Goal: Task Accomplishment & Management: Use online tool/utility

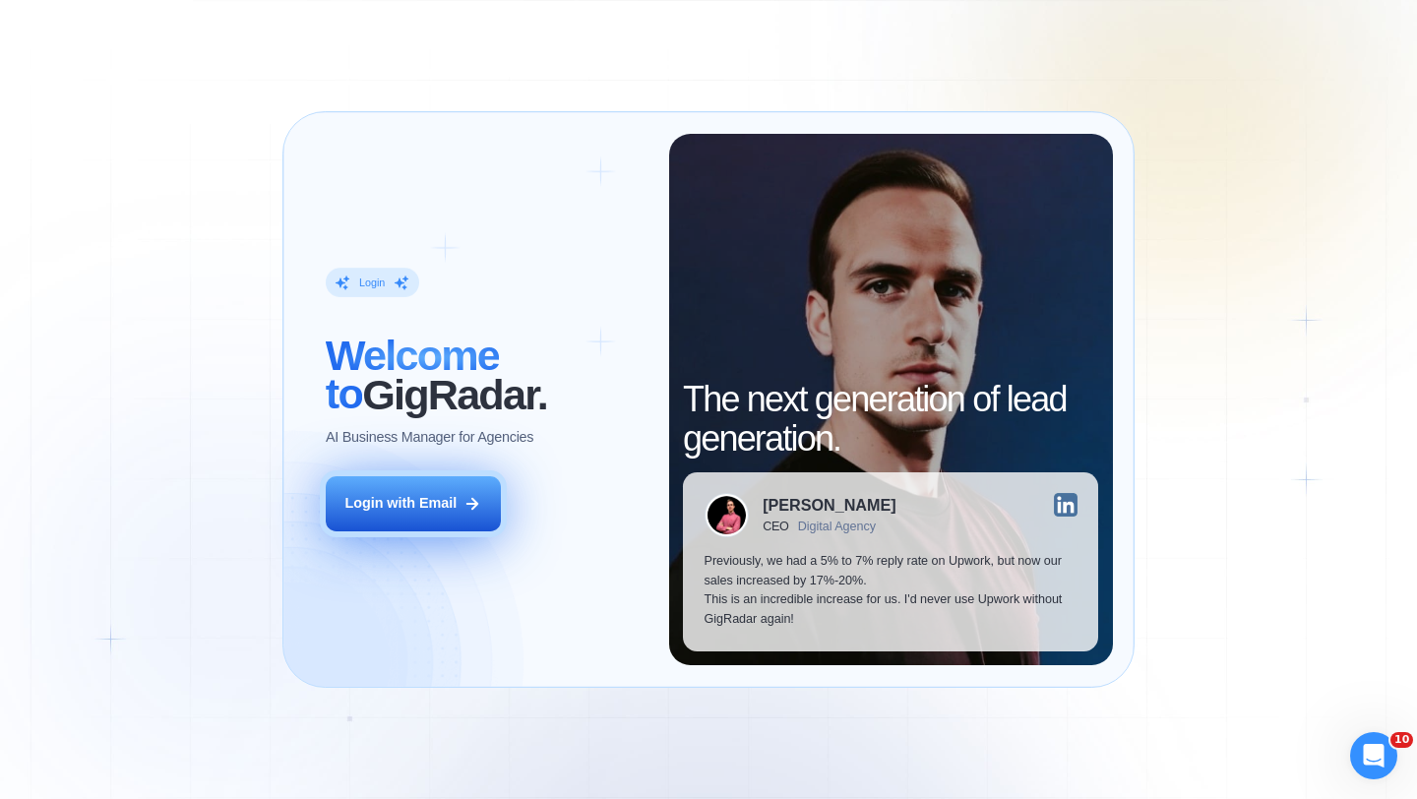
click at [406, 485] on button "Login with Email" at bounding box center [413, 503] width 175 height 55
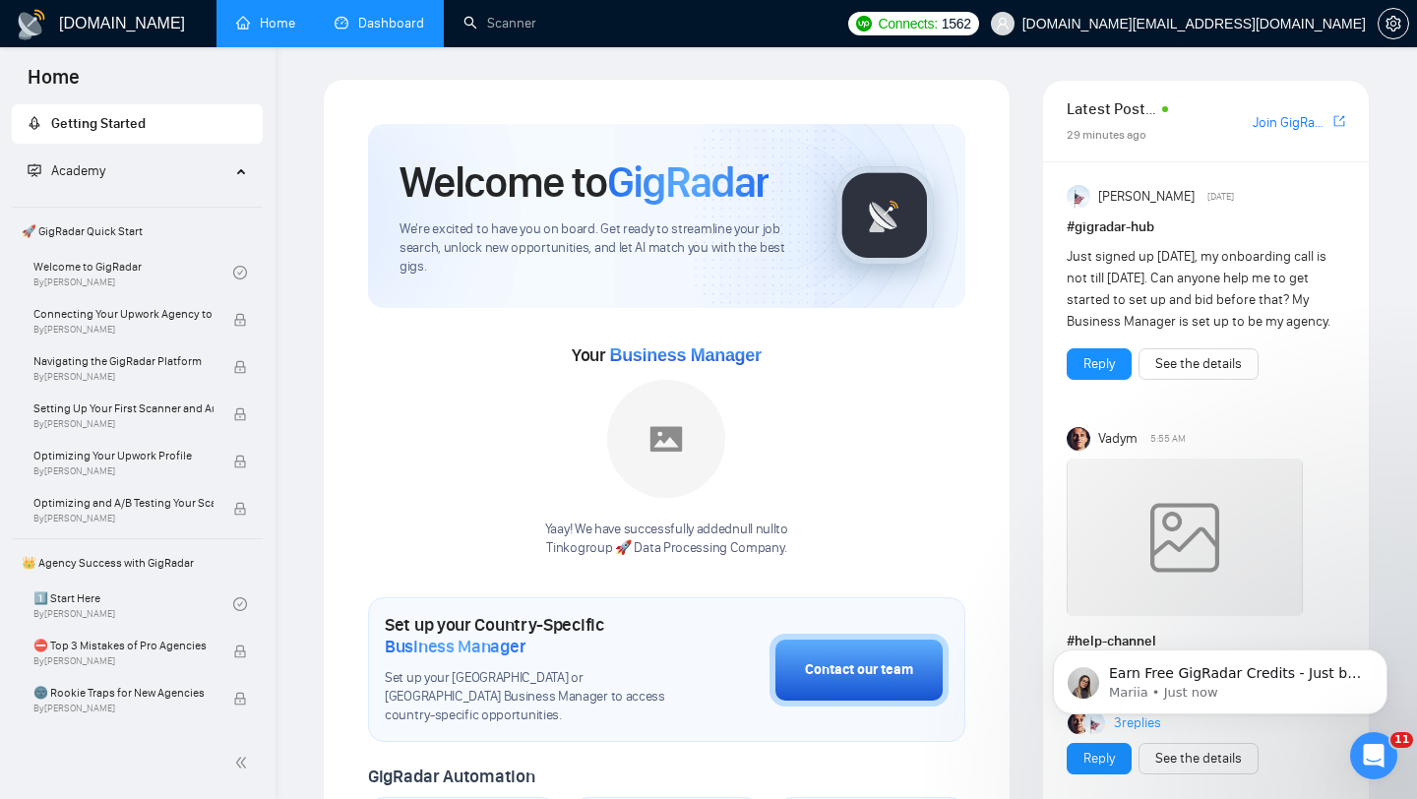
click at [382, 31] on link "Dashboard" at bounding box center [380, 23] width 90 height 17
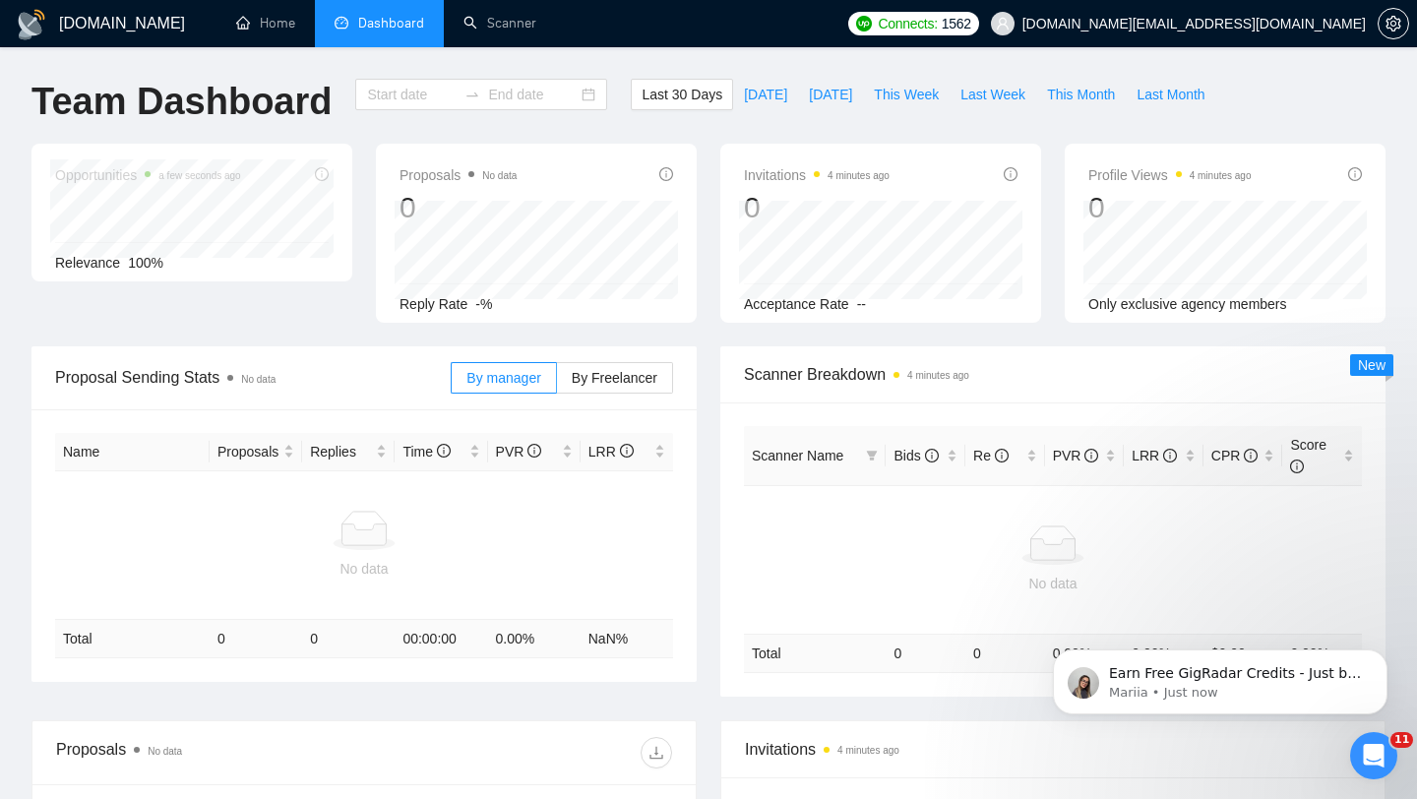
type input "[DATE]"
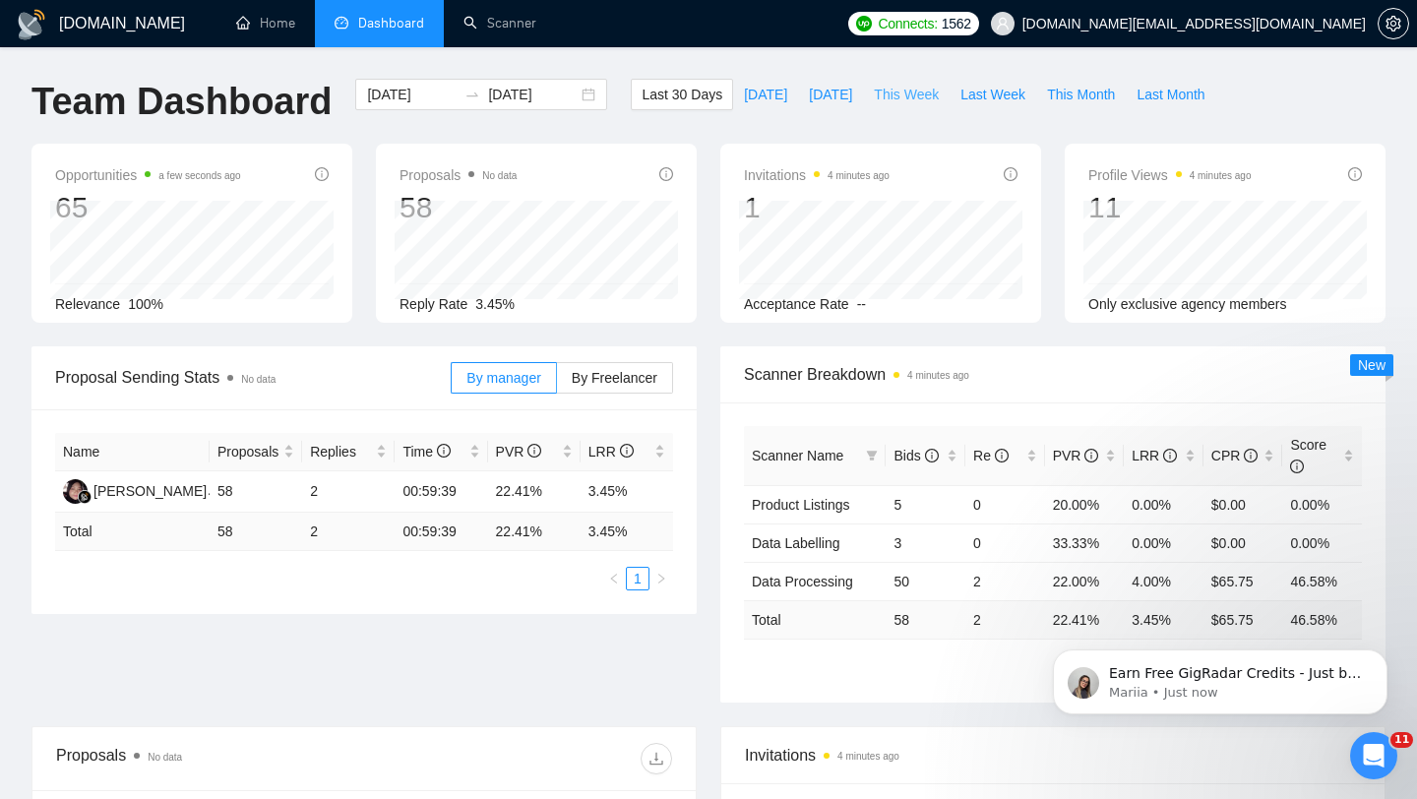
click at [903, 91] on span "This Week" at bounding box center [906, 95] width 65 height 22
type input "[DATE]"
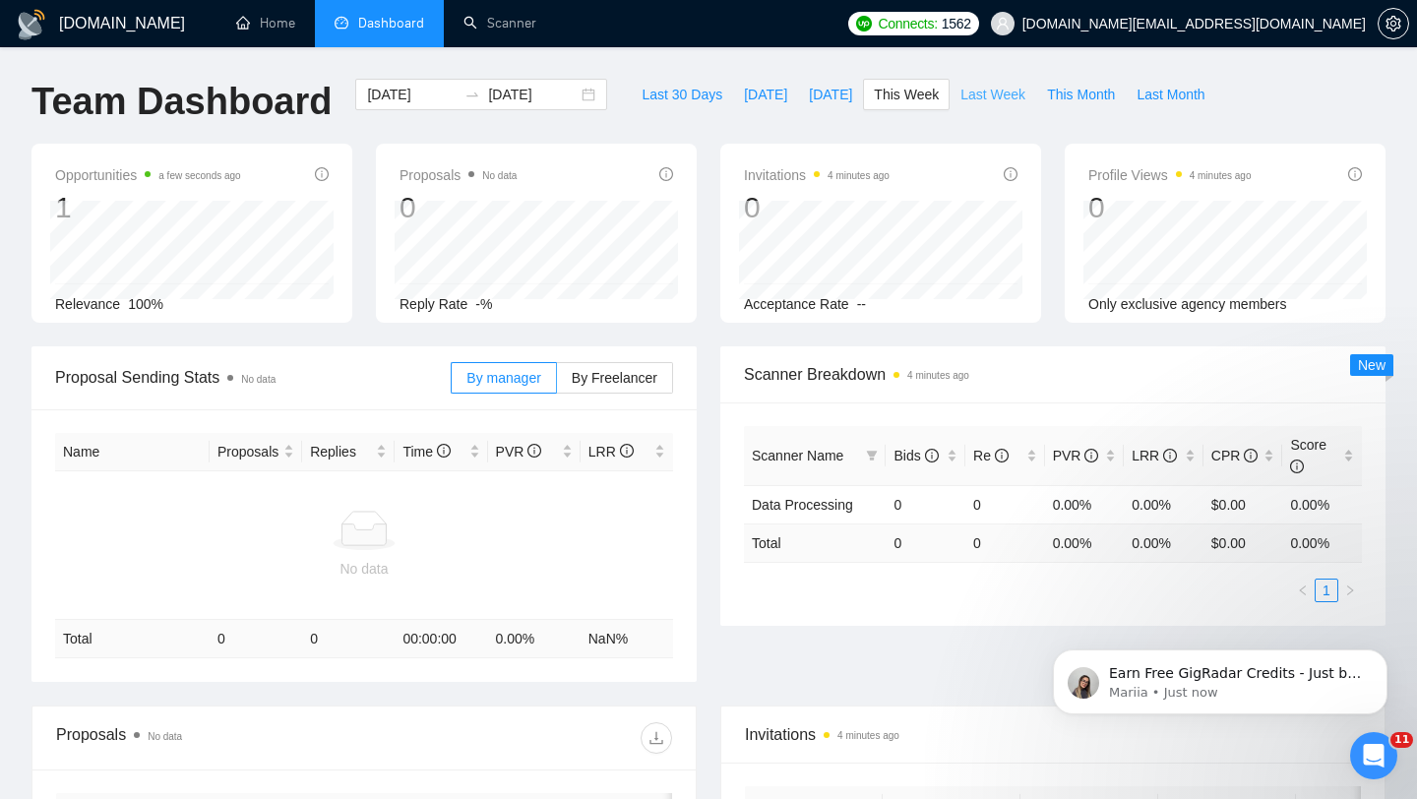
click at [981, 108] on button "Last Week" at bounding box center [993, 94] width 87 height 31
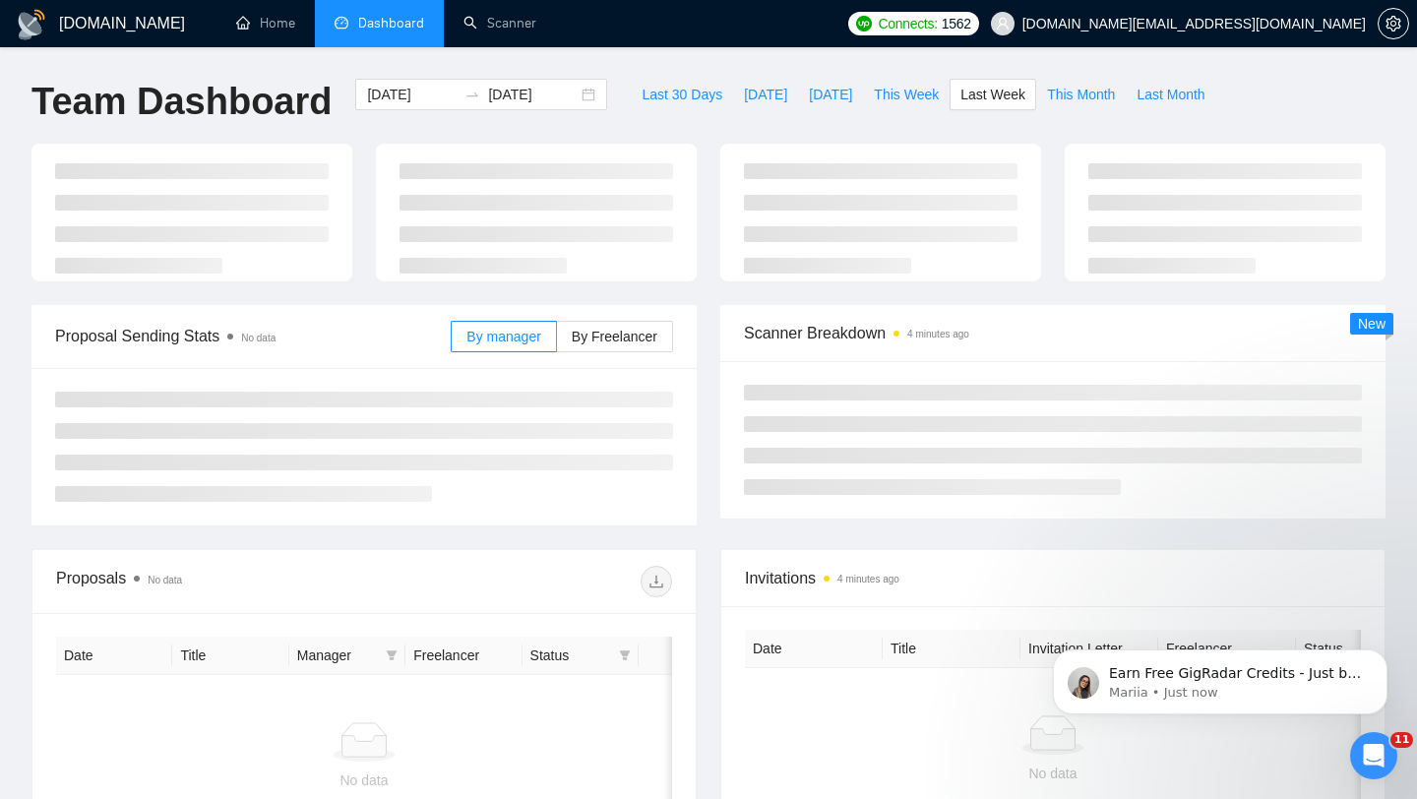
type input "[DATE]"
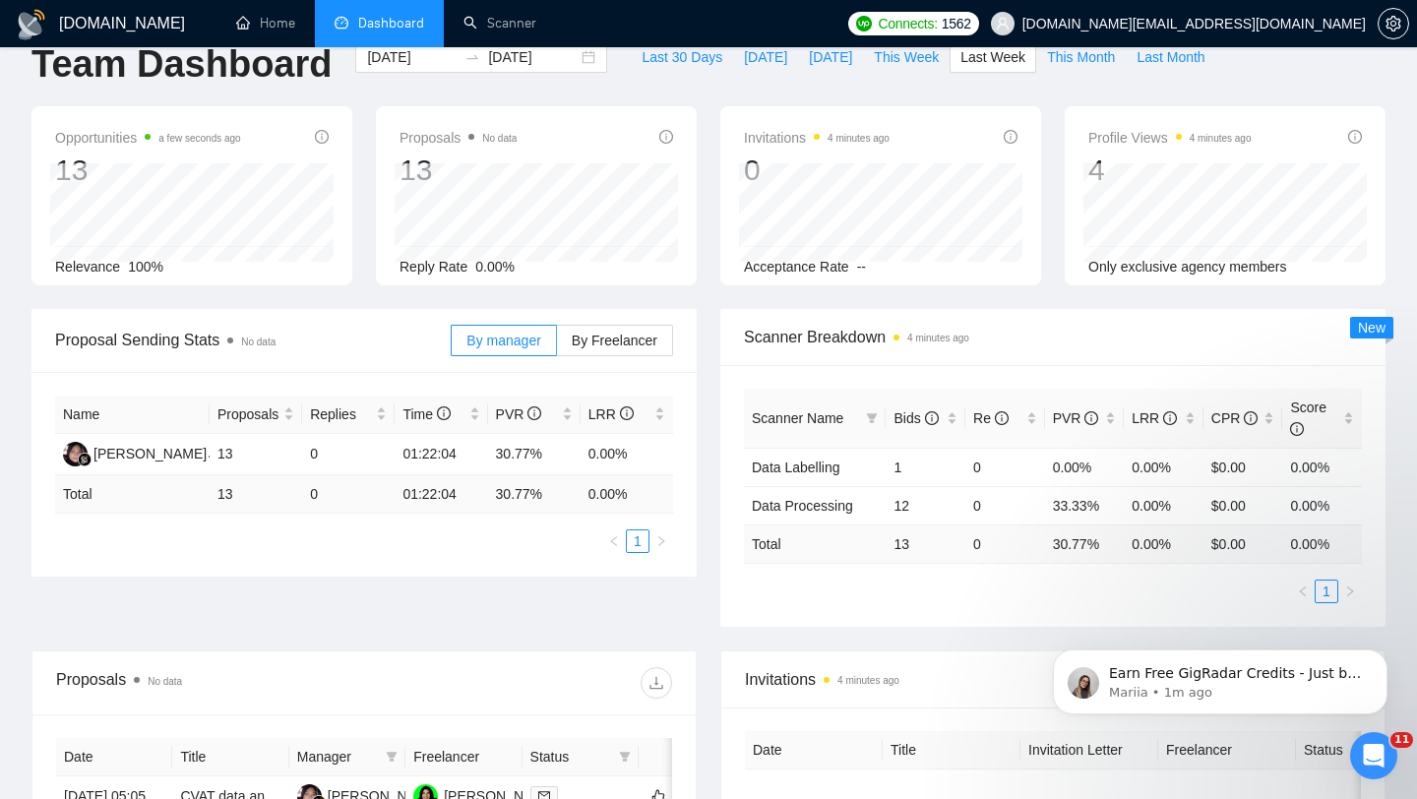
scroll to position [106, 0]
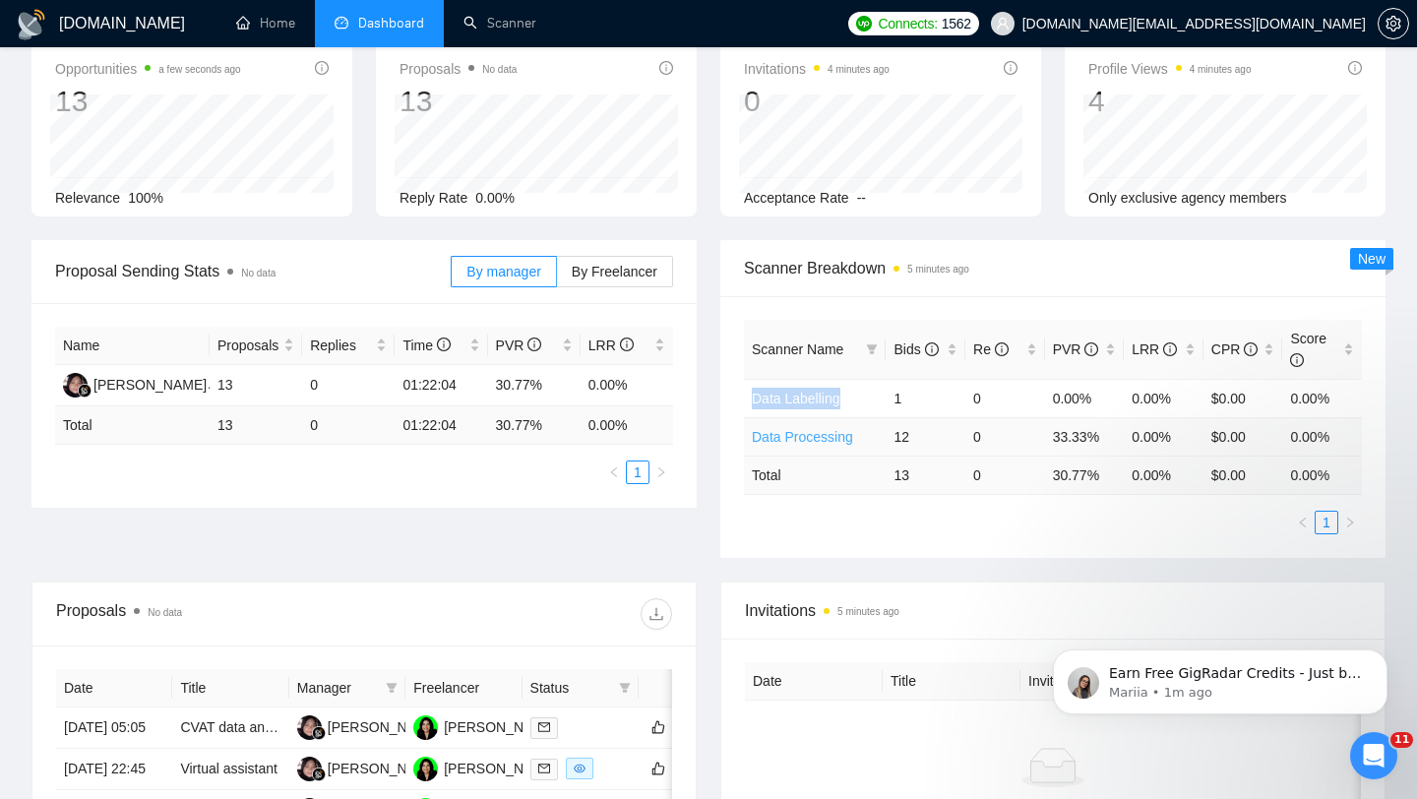
click at [811, 435] on link "Data Processing" at bounding box center [802, 437] width 101 height 16
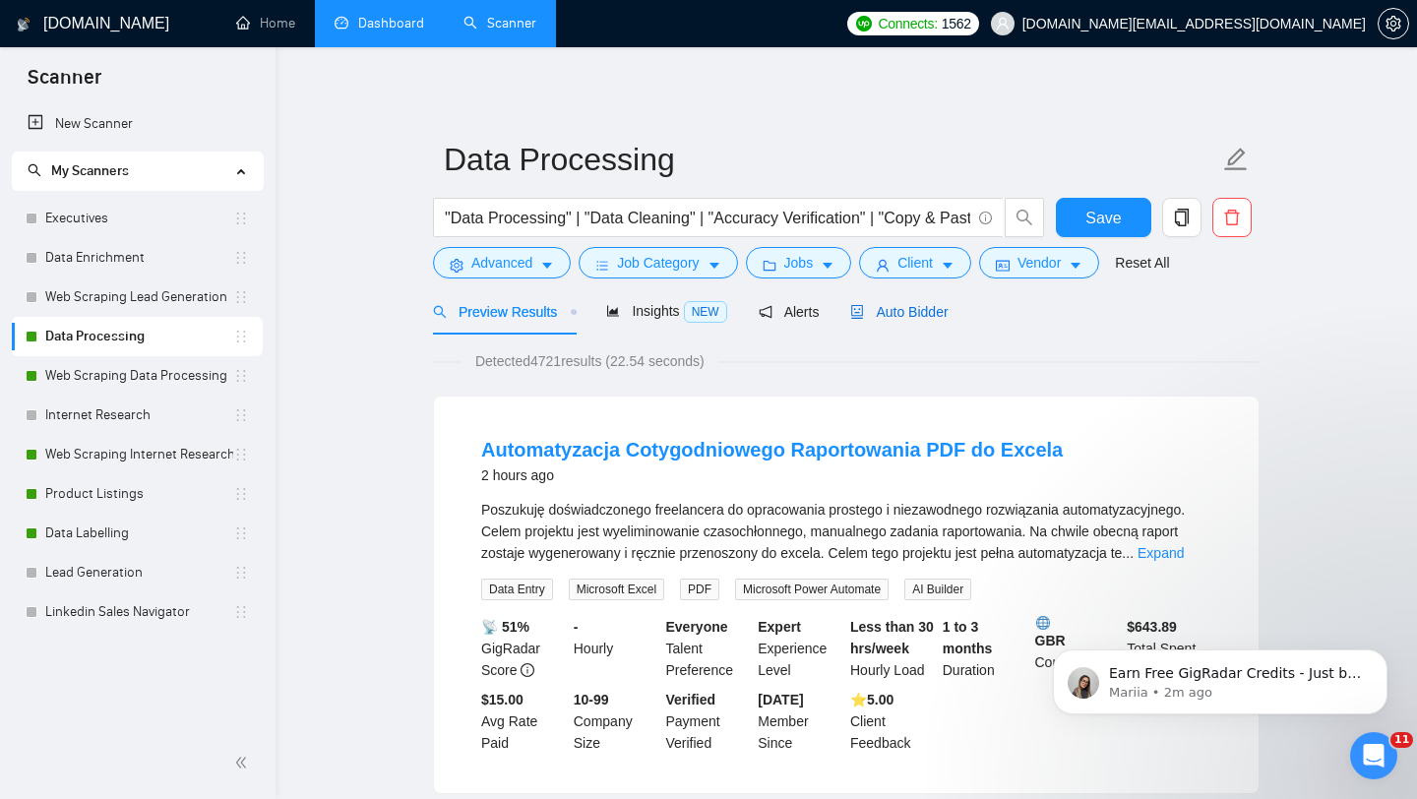
click at [893, 315] on span "Auto Bidder" at bounding box center [898, 312] width 97 height 16
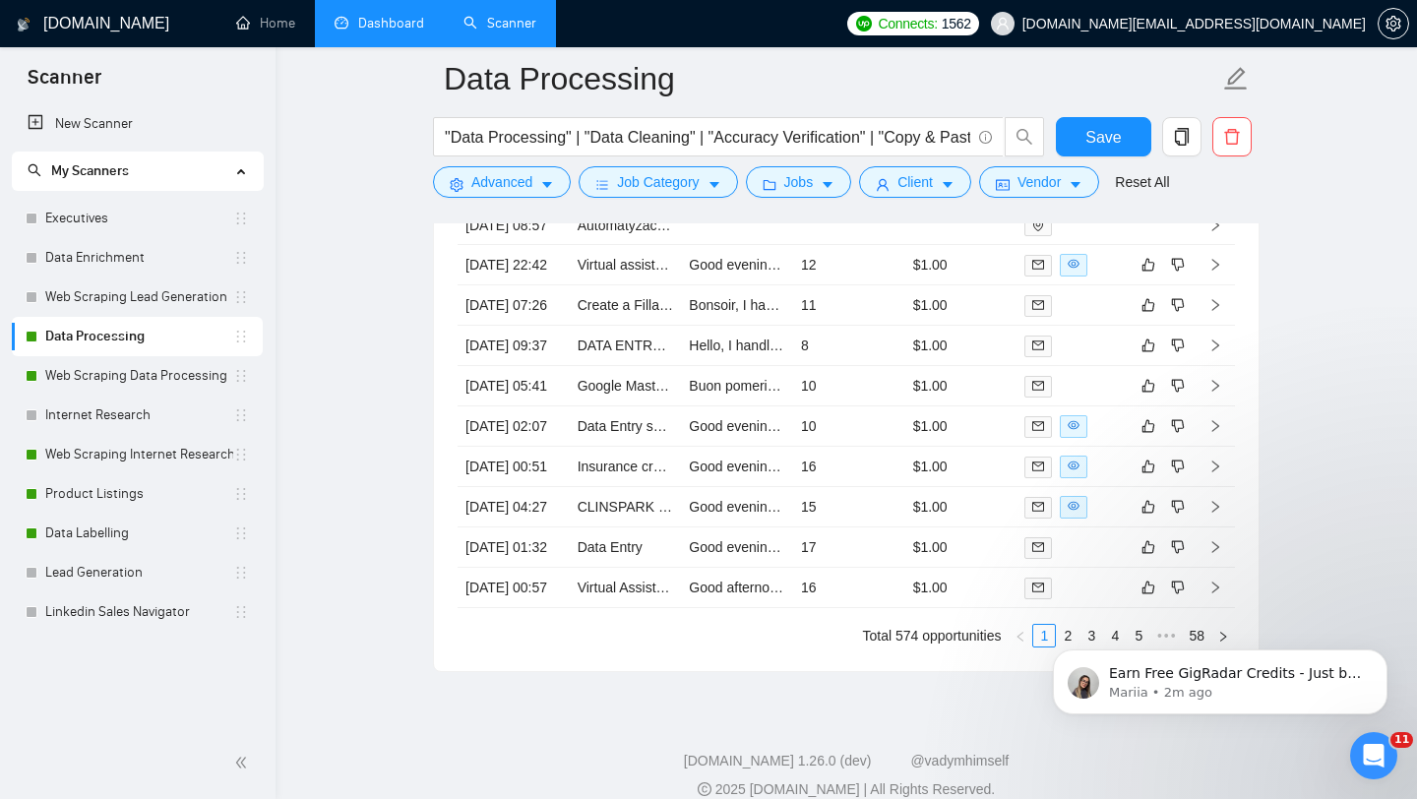
scroll to position [5281, 0]
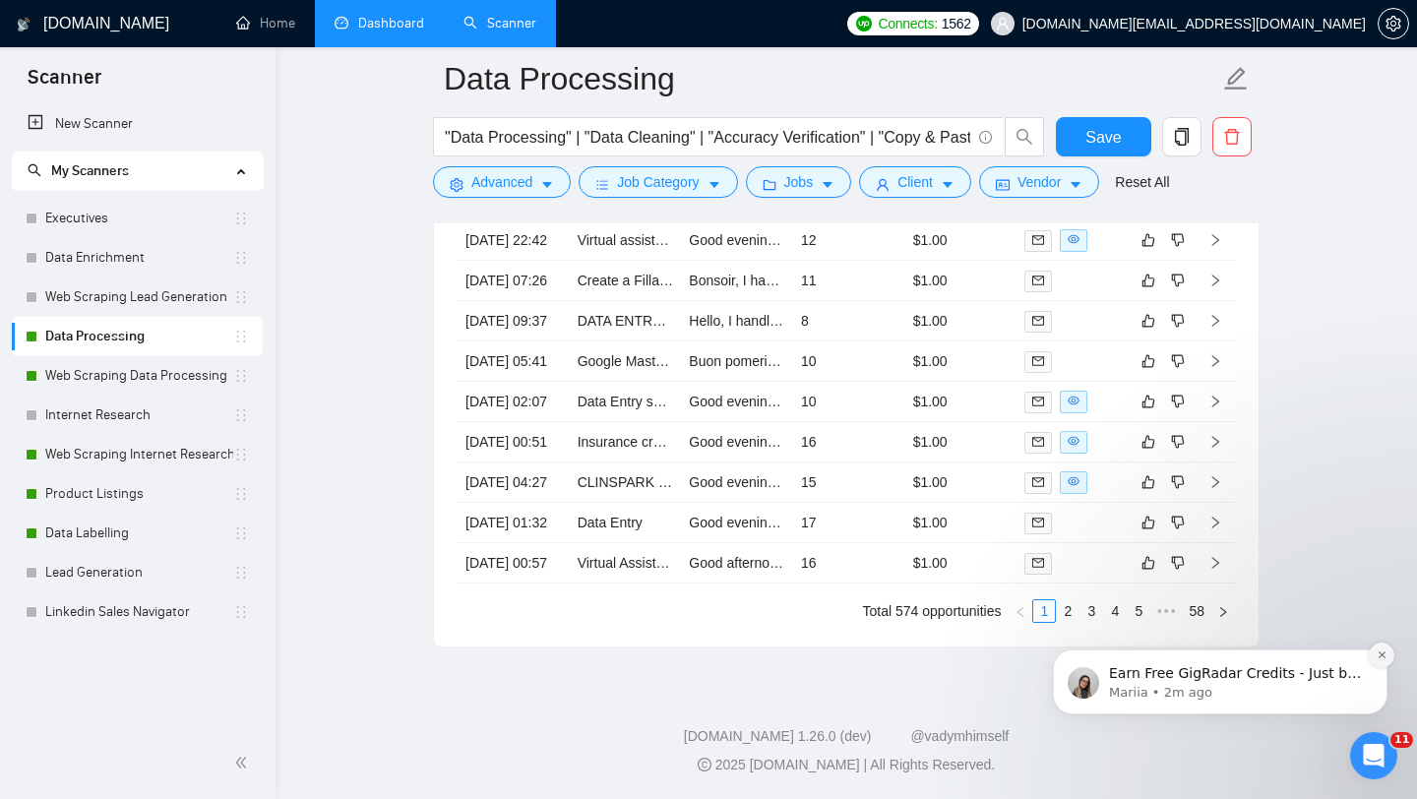
click at [1391, 652] on button "Dismiss notification" at bounding box center [1382, 656] width 26 height 26
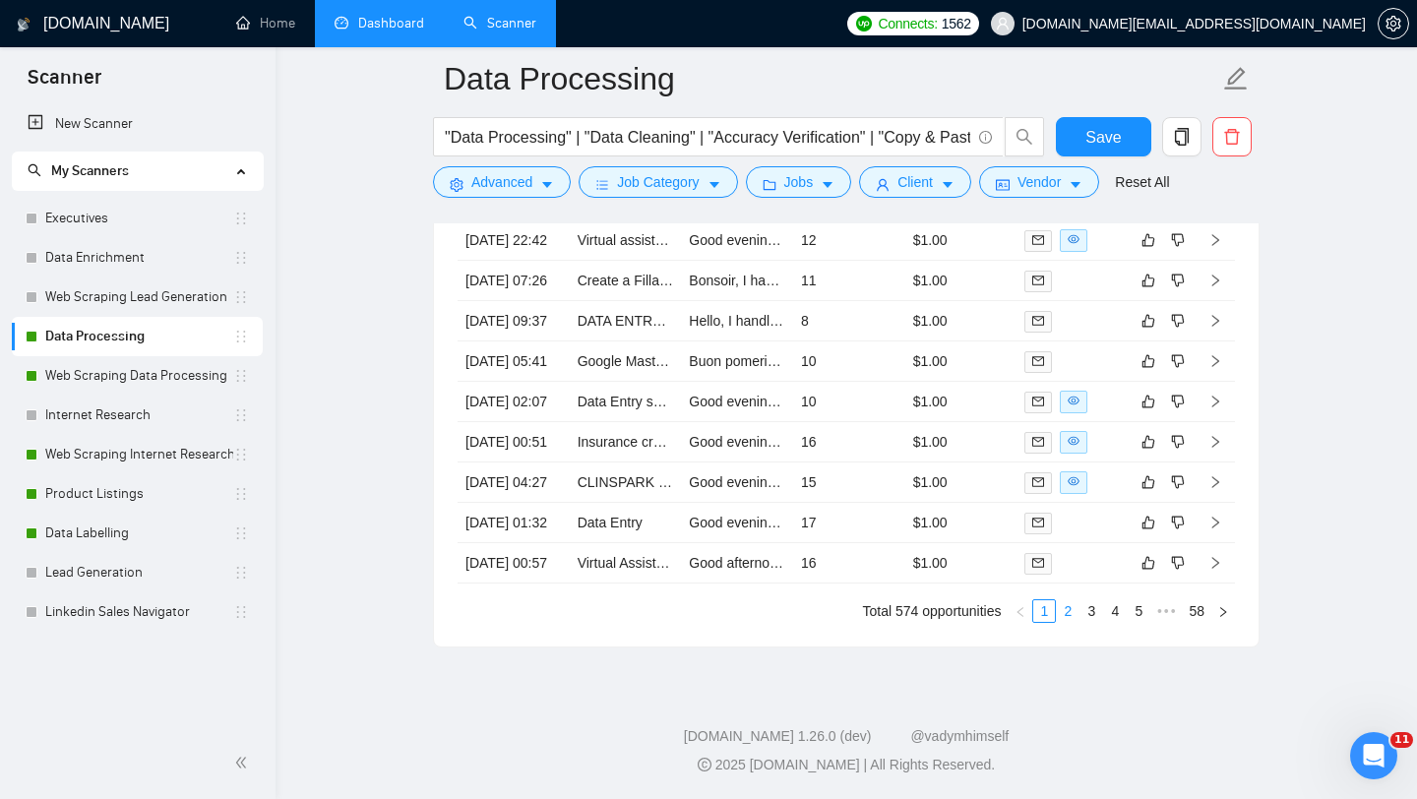
click at [1057, 615] on link "2" at bounding box center [1068, 611] width 22 height 22
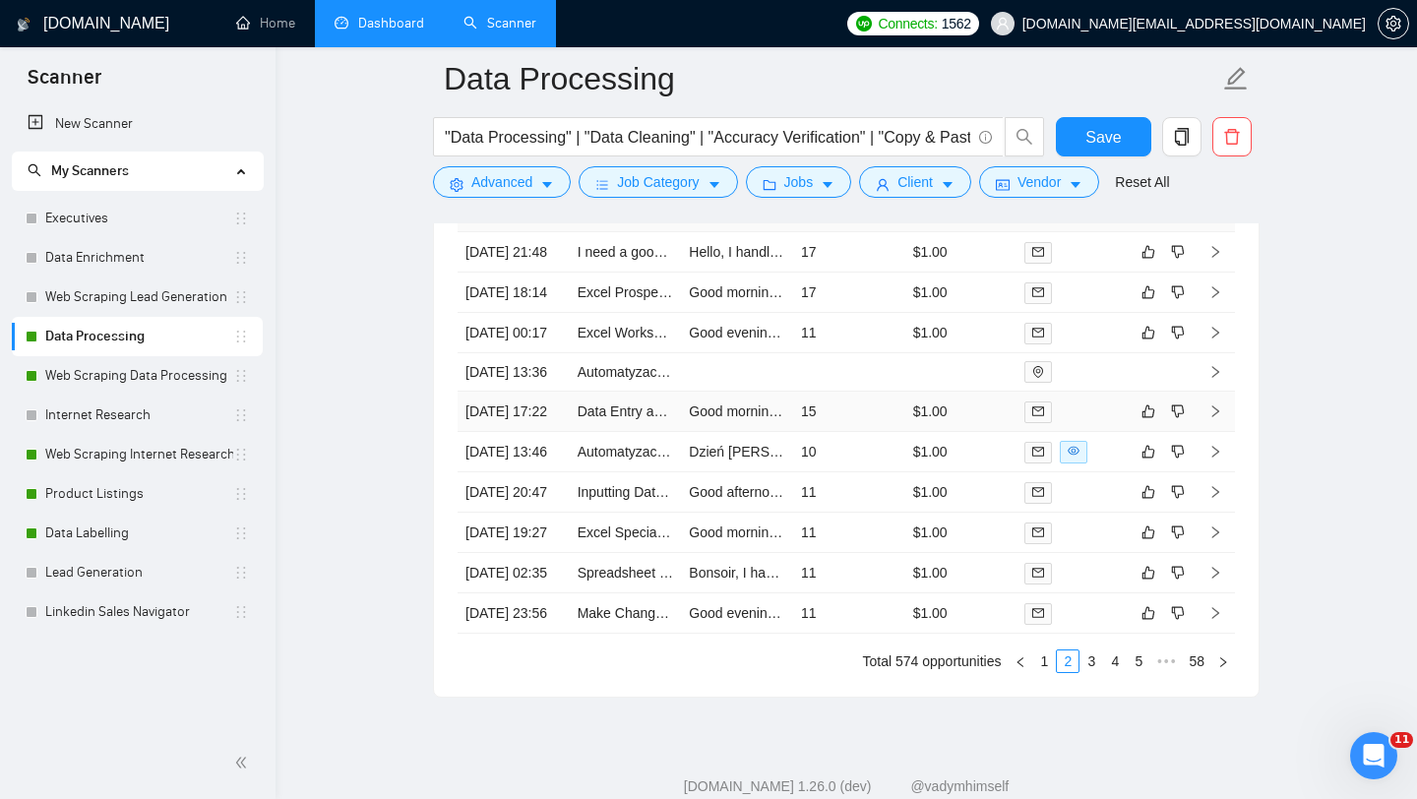
scroll to position [5024, 0]
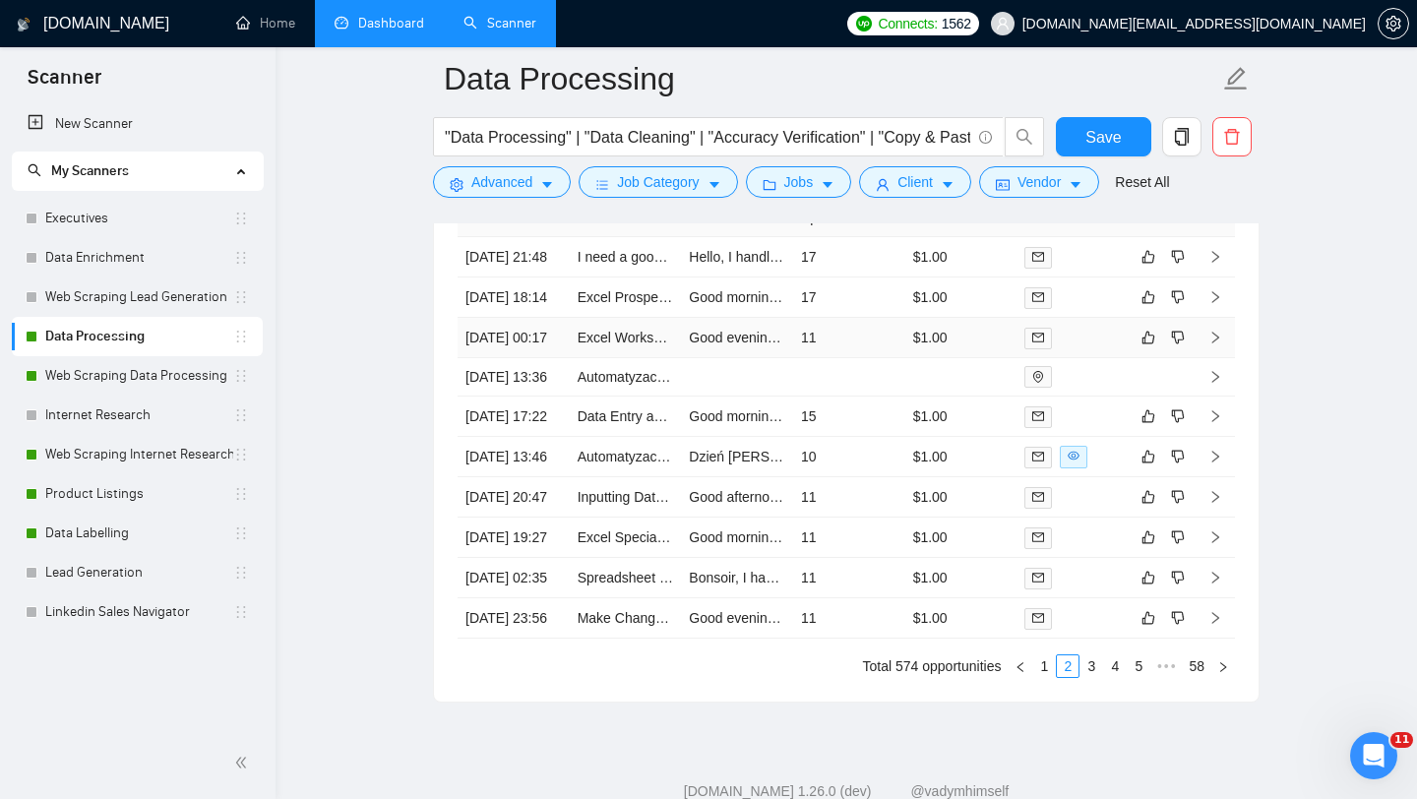
click at [617, 358] on td "Excel Worksheet Data Transfer" at bounding box center [626, 338] width 112 height 40
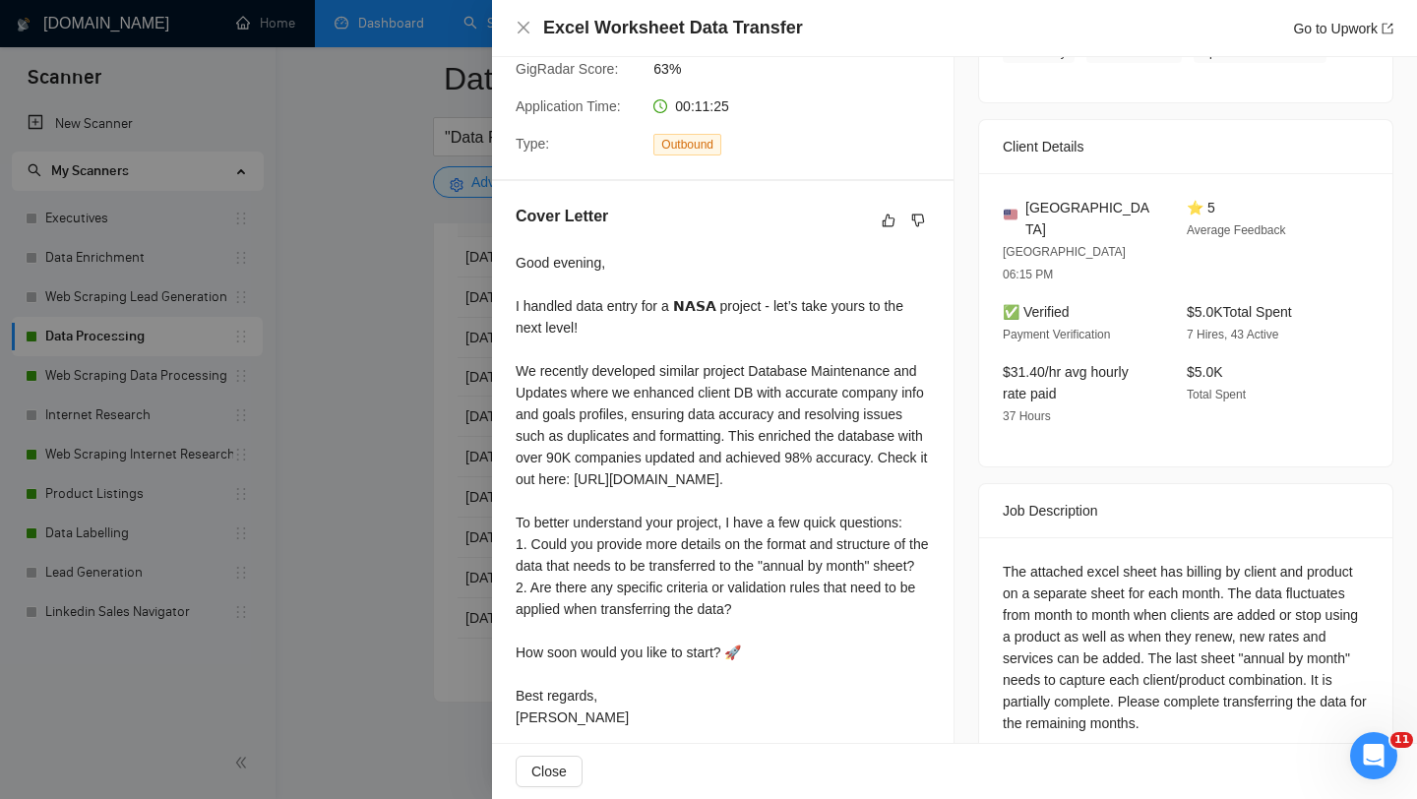
scroll to position [451, 0]
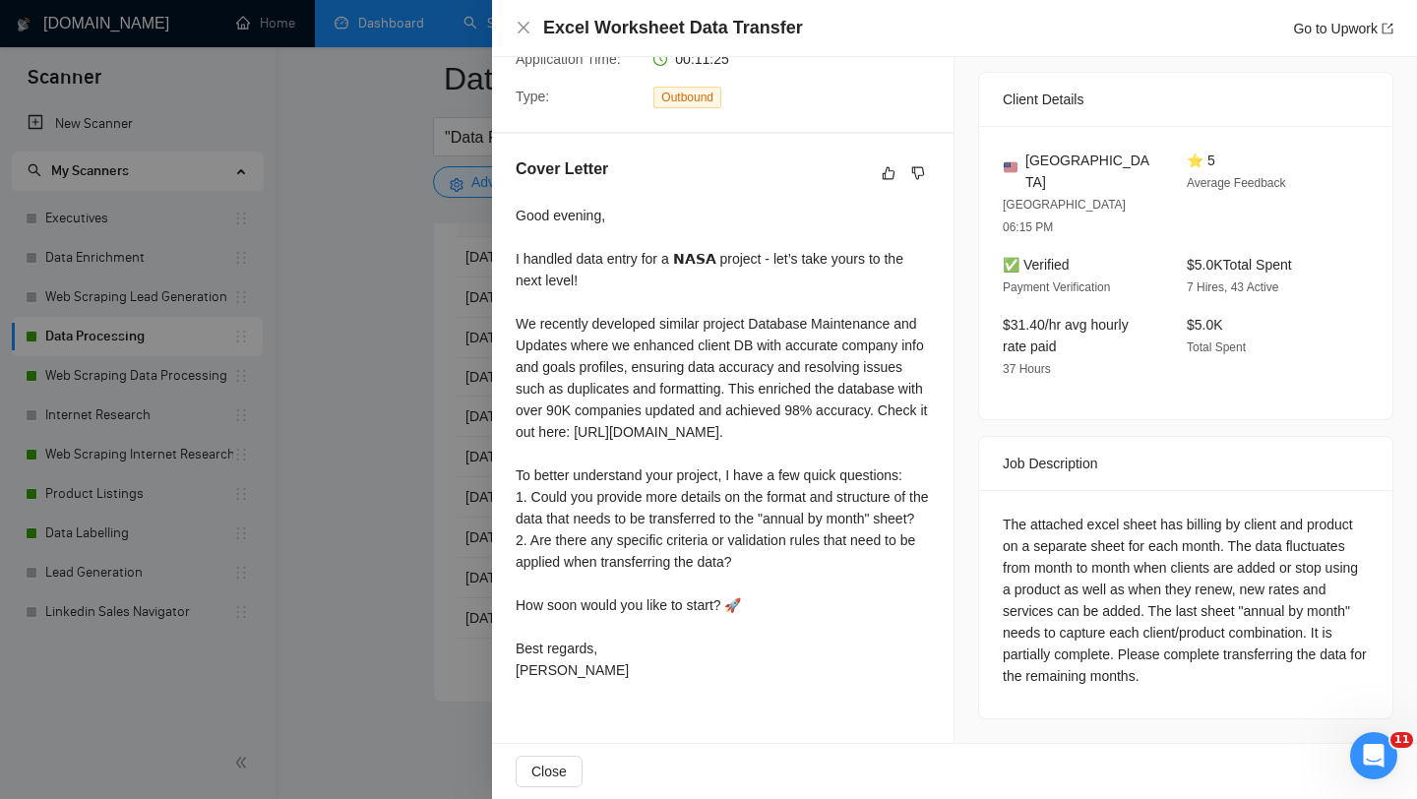
click at [398, 490] on div at bounding box center [708, 399] width 1417 height 799
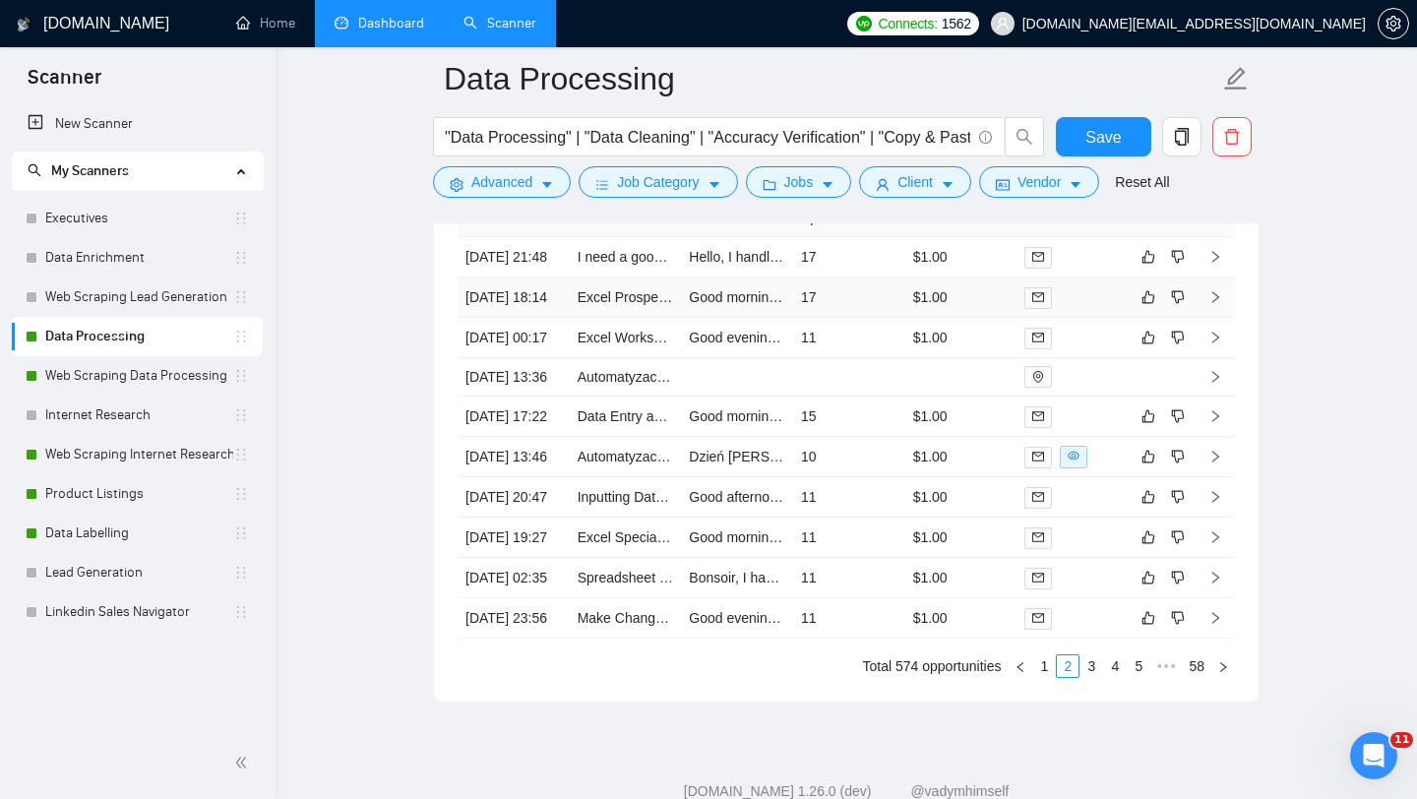
click at [649, 318] on td "Excel Prospect List Building and organizing" at bounding box center [626, 298] width 112 height 40
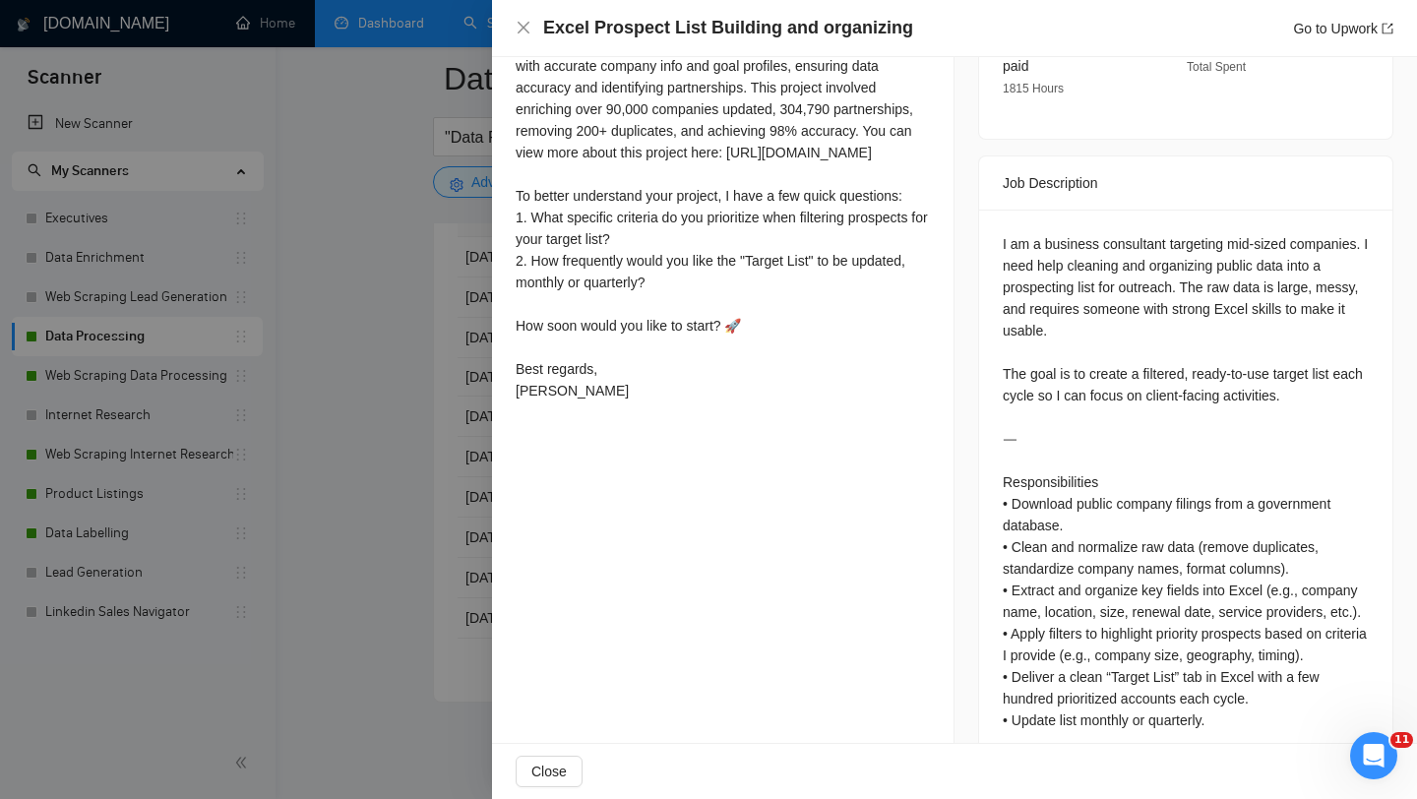
scroll to position [716, 0]
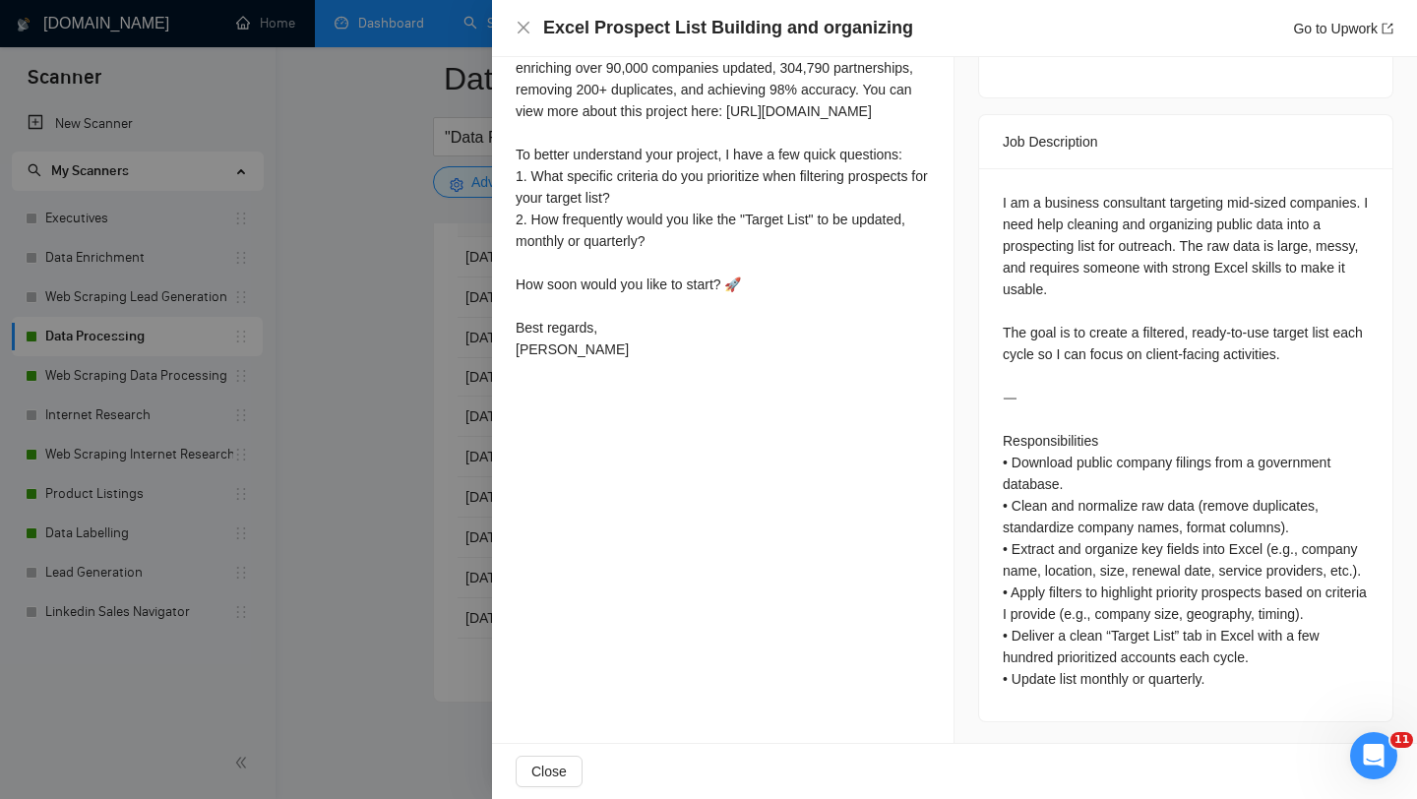
click at [394, 585] on div at bounding box center [708, 399] width 1417 height 799
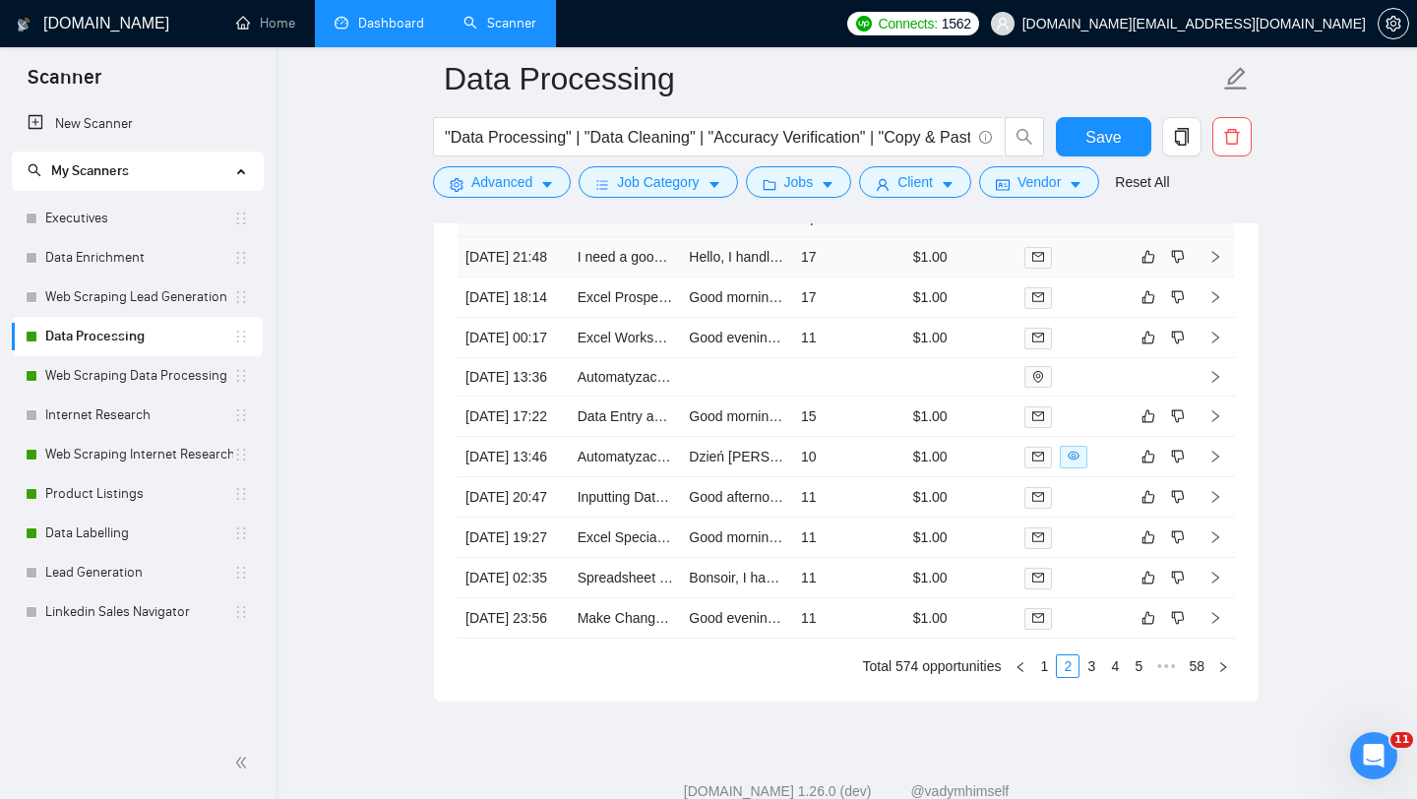
click at [609, 278] on td "I need a google sheet expert to create a spreadsheet for me." at bounding box center [626, 257] width 112 height 40
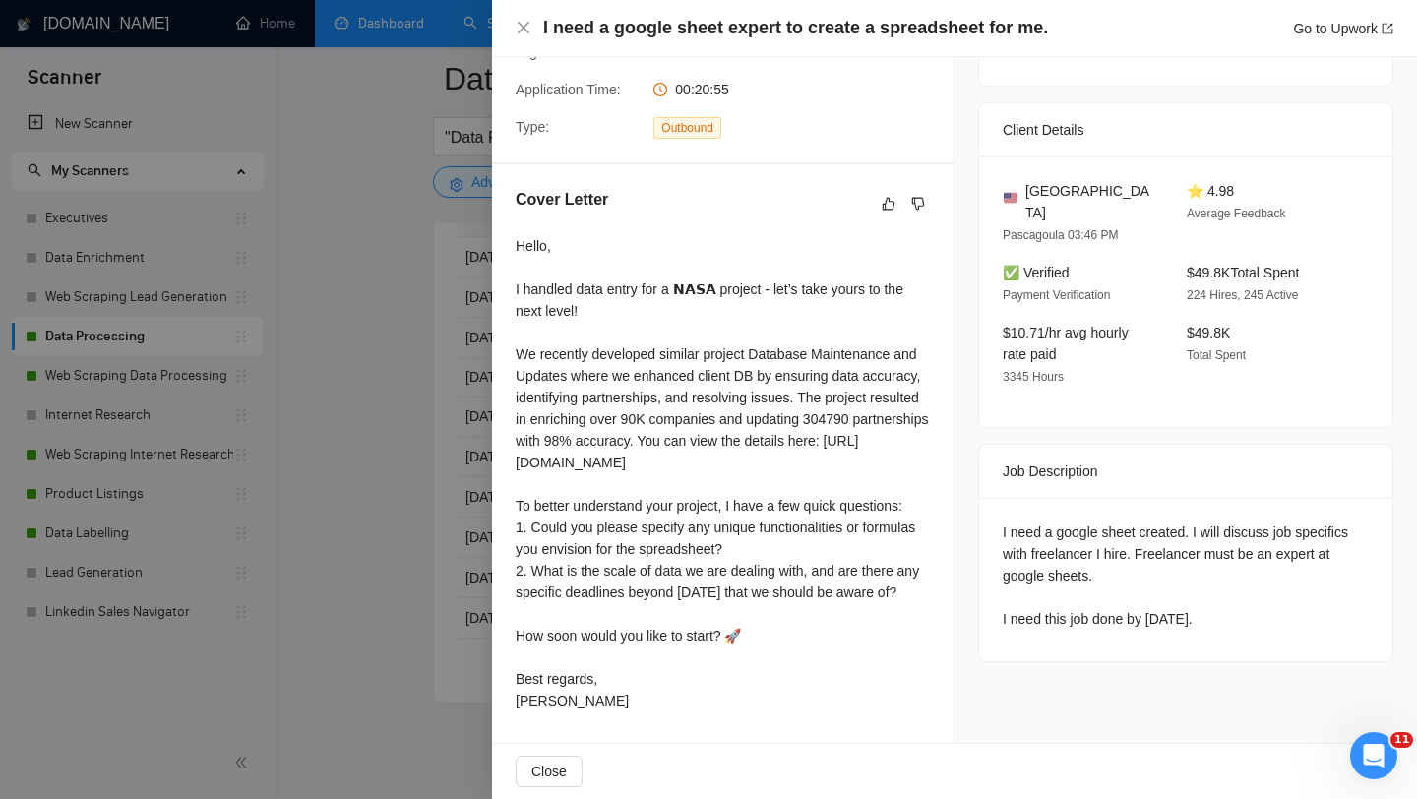
drag, startPoint x: 1013, startPoint y: 531, endPoint x: 1210, endPoint y: 538, distance: 197.9
click at [1210, 538] on div "I need a google sheet created. I will discuss job specifics with freelancer I h…" at bounding box center [1186, 576] width 366 height 108
copy div "need this job done by [DATE]"
click at [454, 471] on div at bounding box center [708, 399] width 1417 height 799
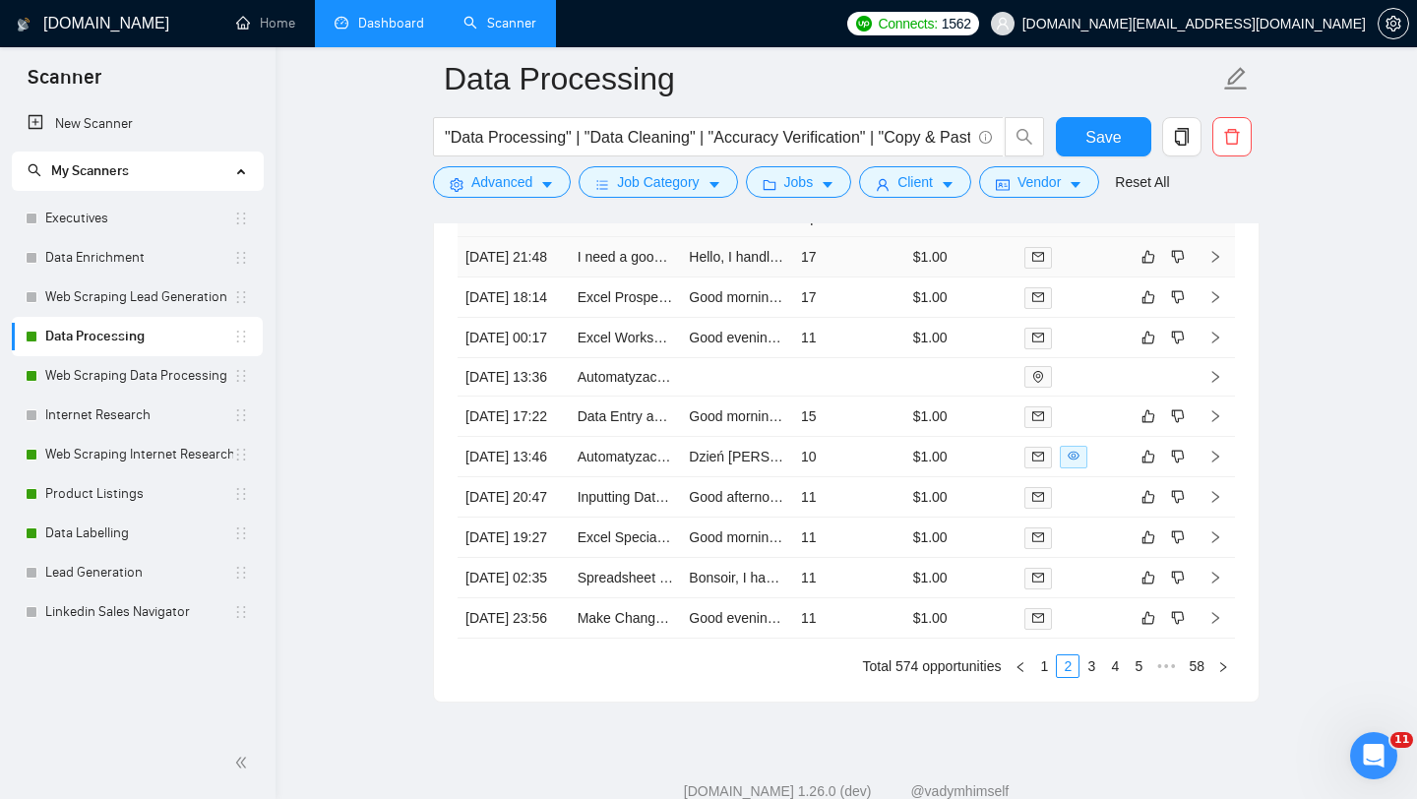
scroll to position [4975, 0]
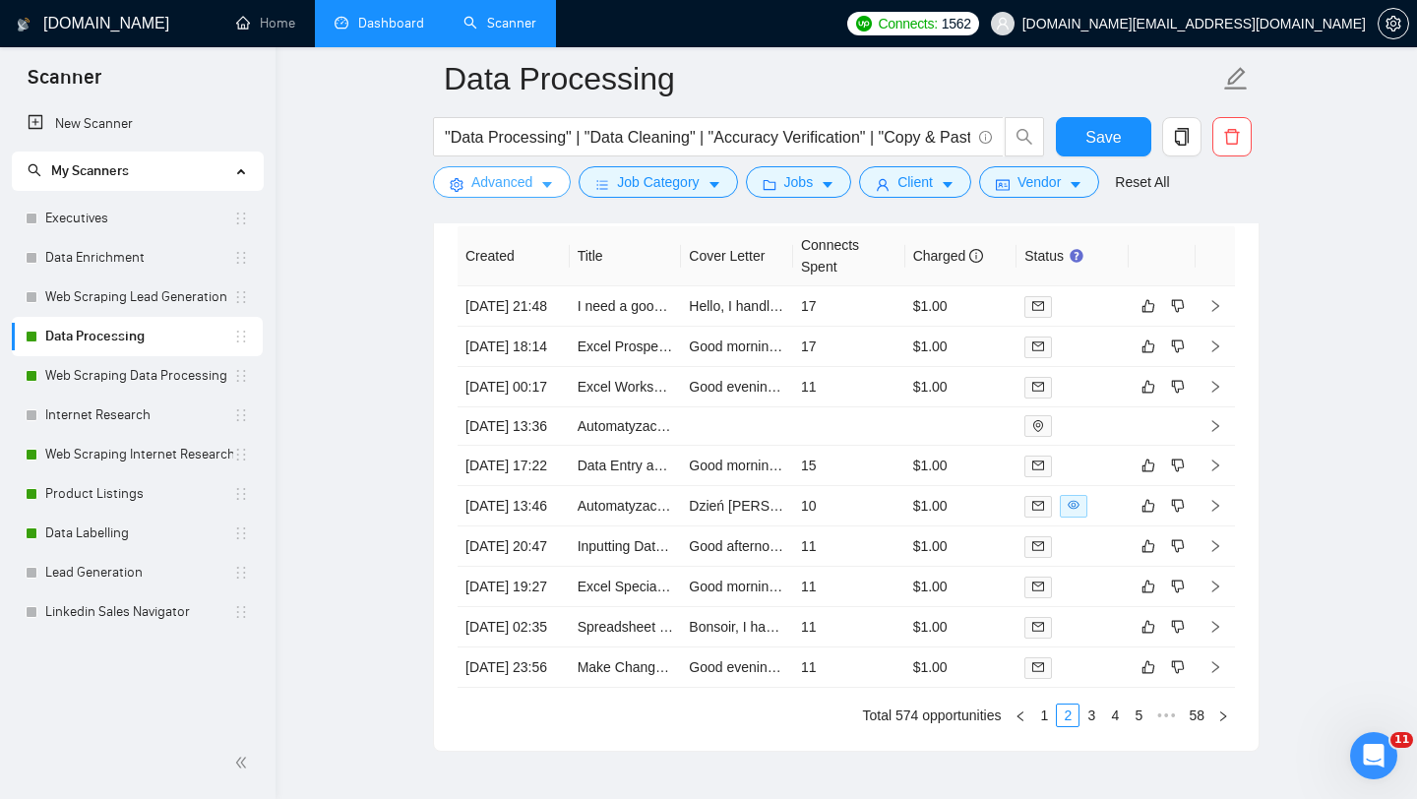
click at [516, 175] on span "Advanced" at bounding box center [501, 182] width 61 height 22
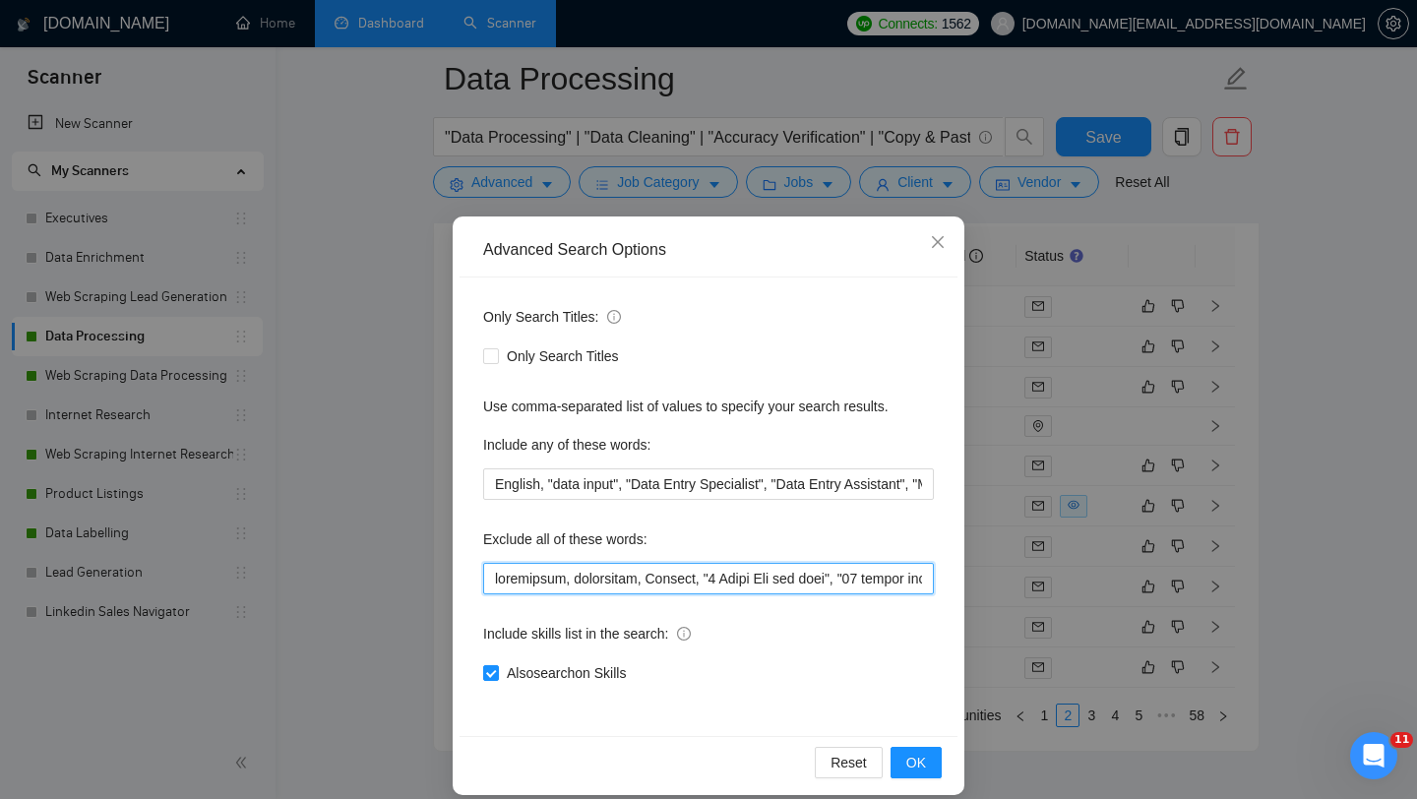
click at [497, 583] on input "text" at bounding box center [708, 578] width 451 height 31
paste input "need this job done by [DATE]"
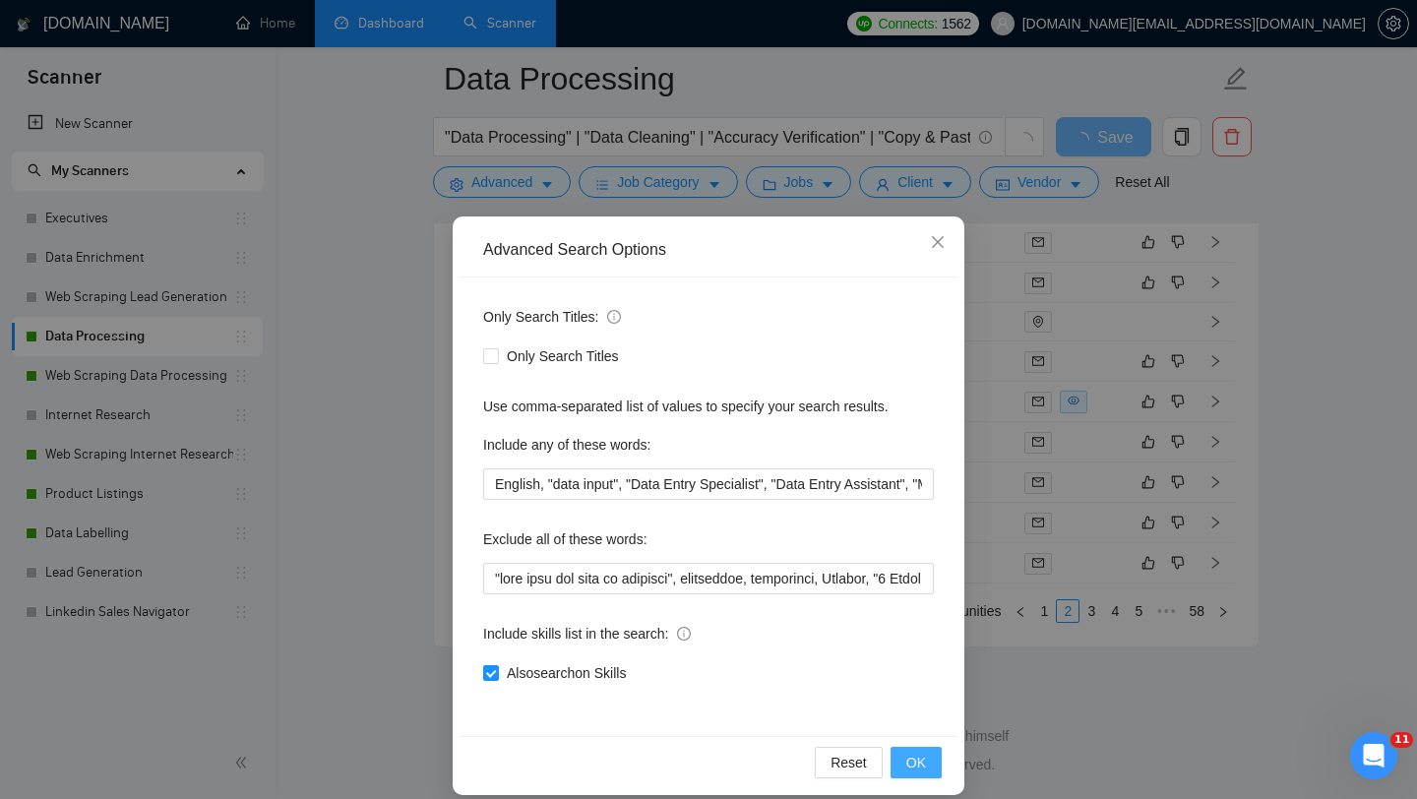
click at [906, 759] on span "OK" at bounding box center [916, 763] width 20 height 22
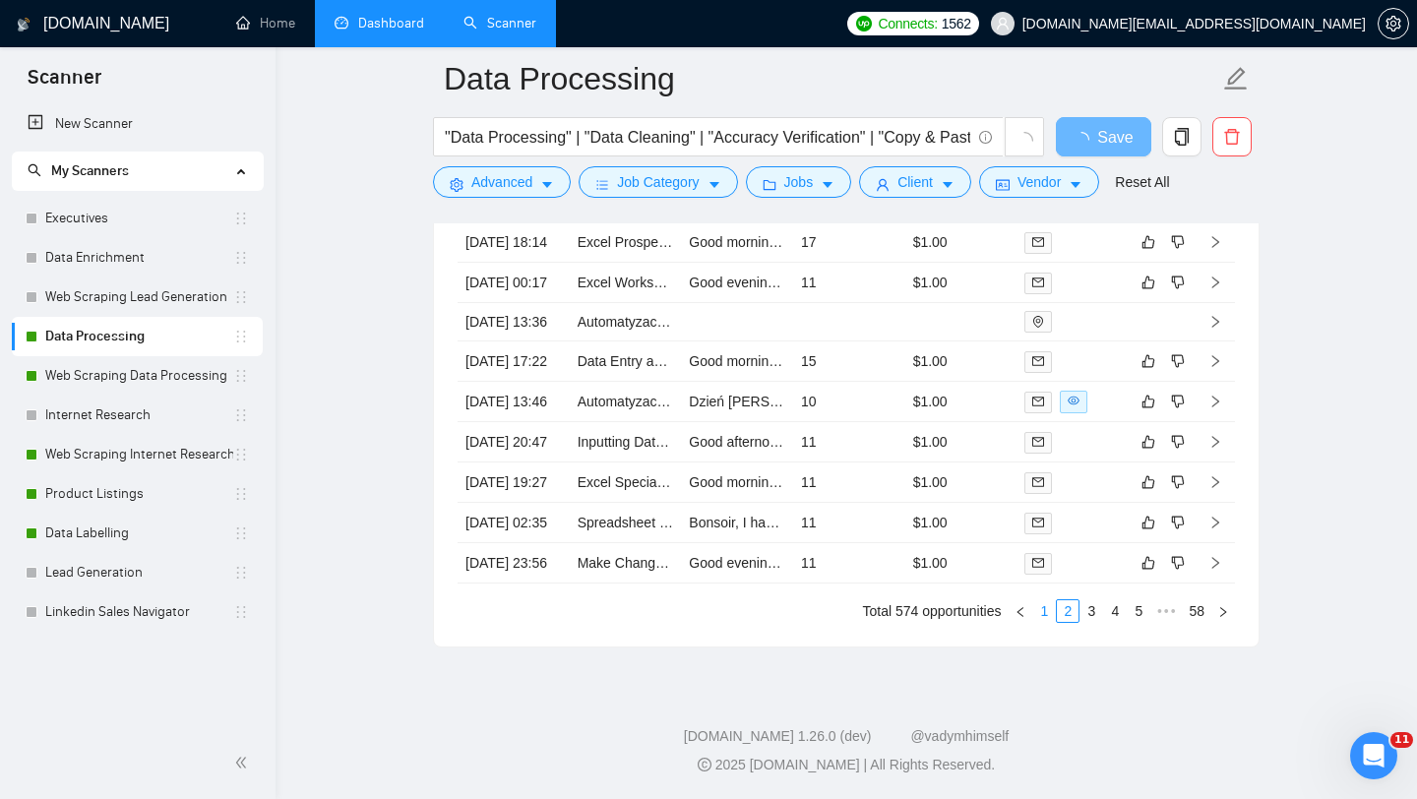
click at [1046, 622] on link "1" at bounding box center [1044, 611] width 22 height 22
click at [620, 584] on td "Virtual Assistant Needed for Email List Scraping of Concrete Coating Franchise …" at bounding box center [626, 563] width 112 height 40
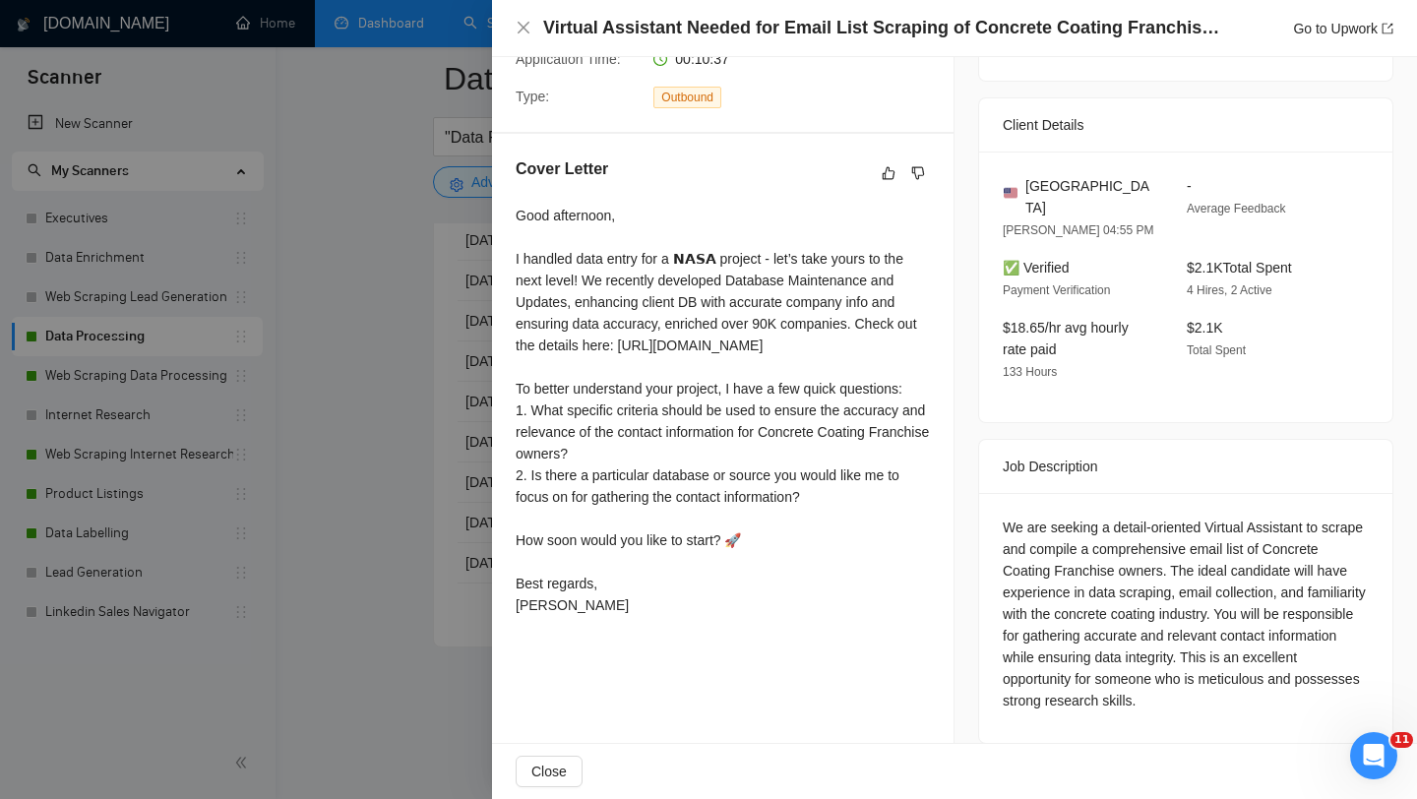
scroll to position [4990, 0]
click at [389, 642] on div at bounding box center [708, 399] width 1417 height 799
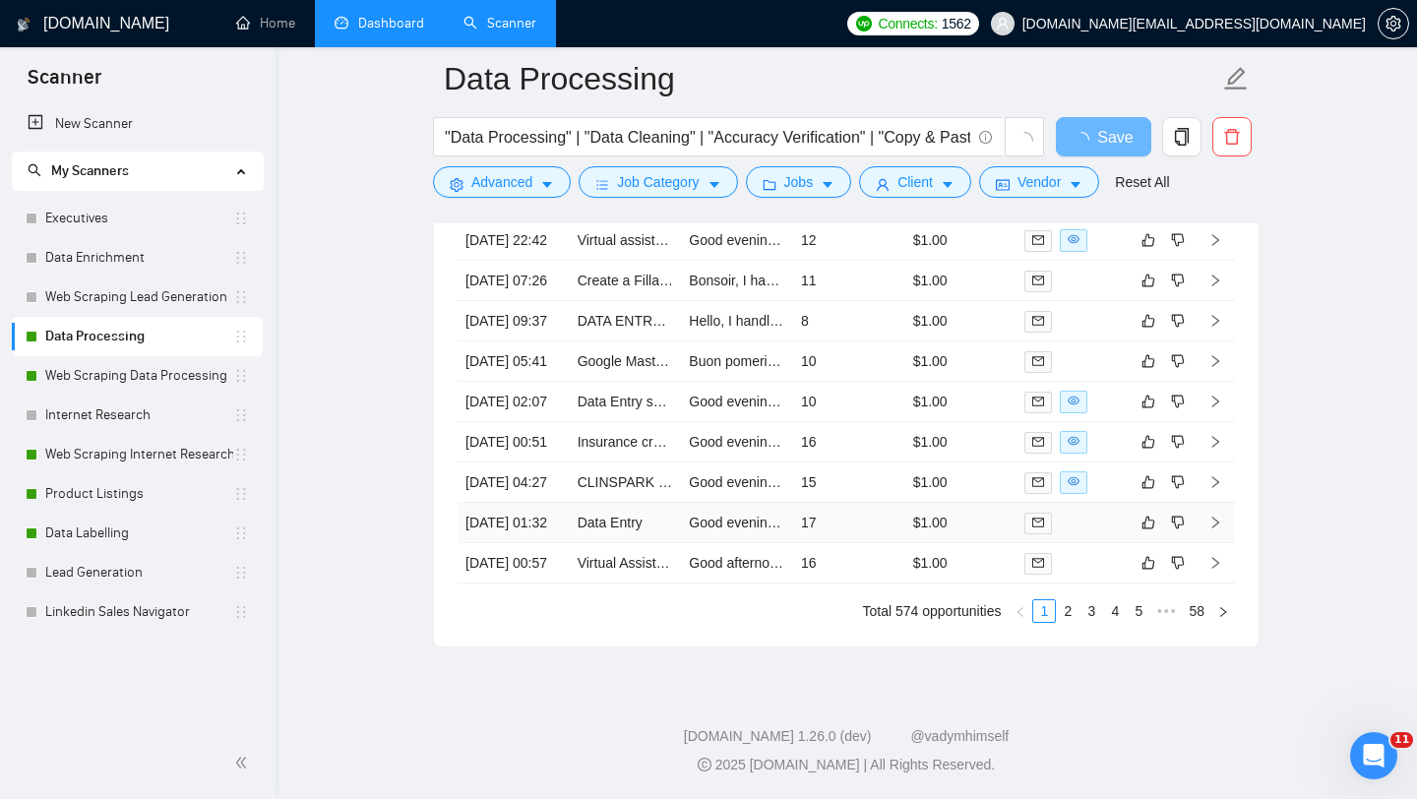
click at [651, 543] on td "Data Entry" at bounding box center [626, 523] width 112 height 40
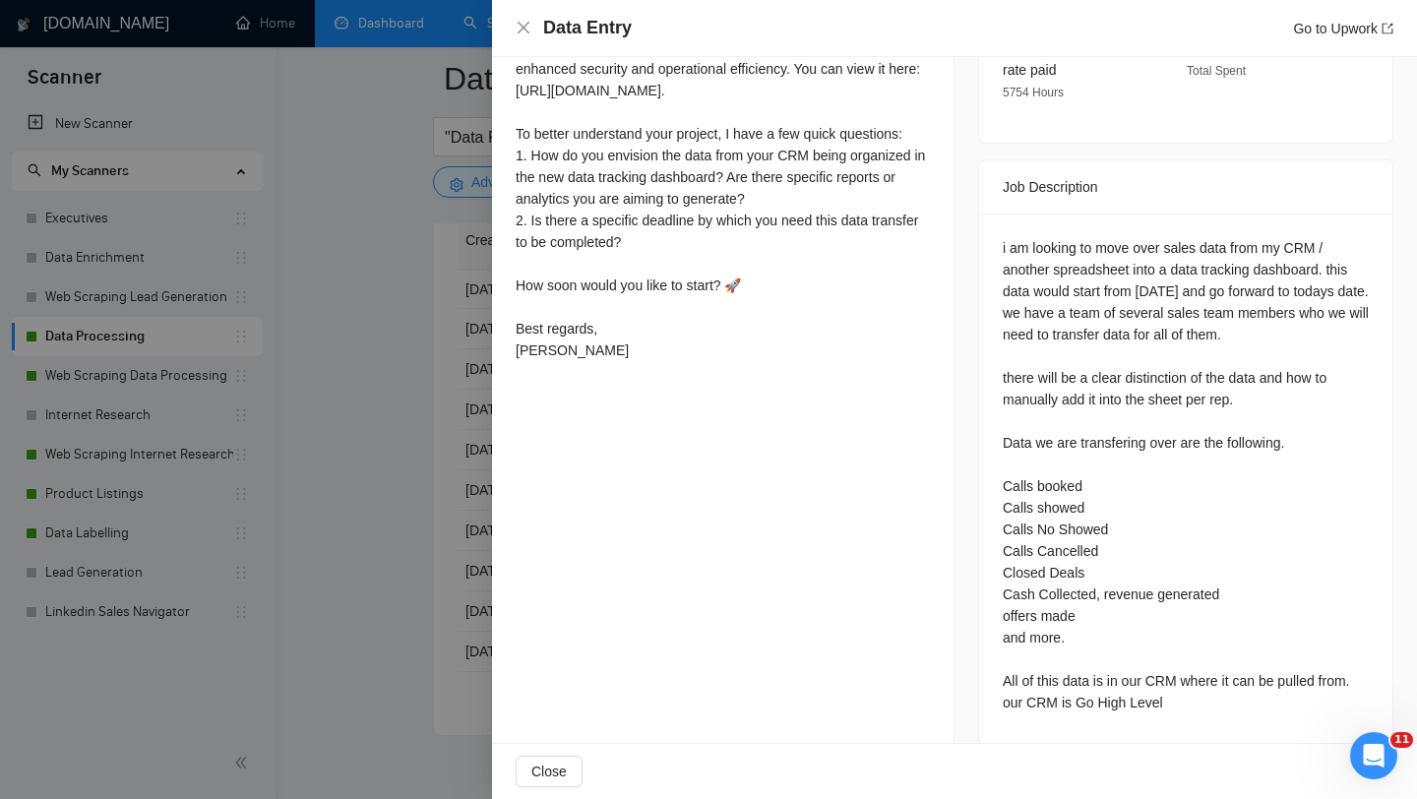
scroll to position [695, 0]
click at [437, 542] on div at bounding box center [708, 399] width 1417 height 799
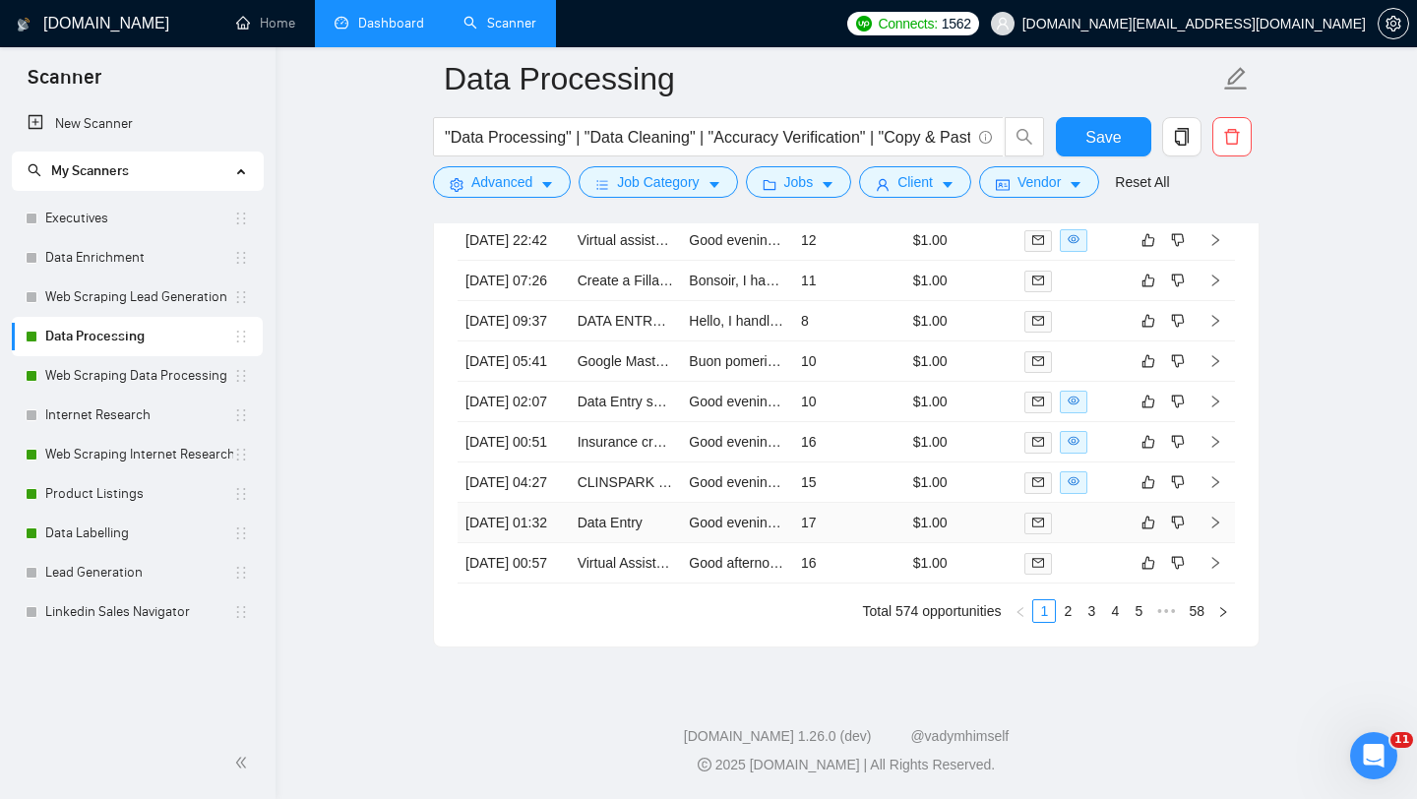
scroll to position [5149, 0]
click at [602, 503] on td "CLINSPARK Study Builder Assistance" at bounding box center [626, 483] width 112 height 40
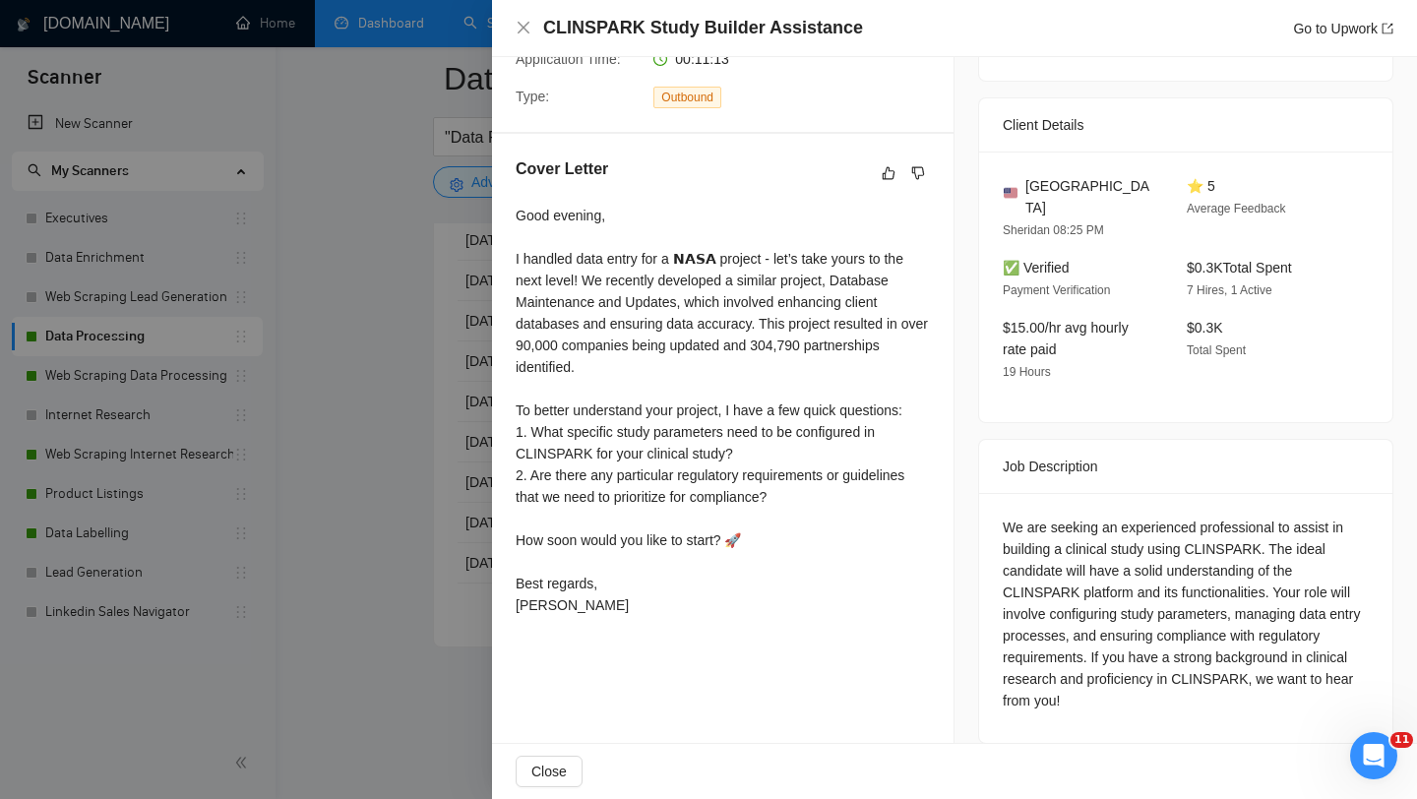
click at [465, 640] on div at bounding box center [708, 399] width 1417 height 799
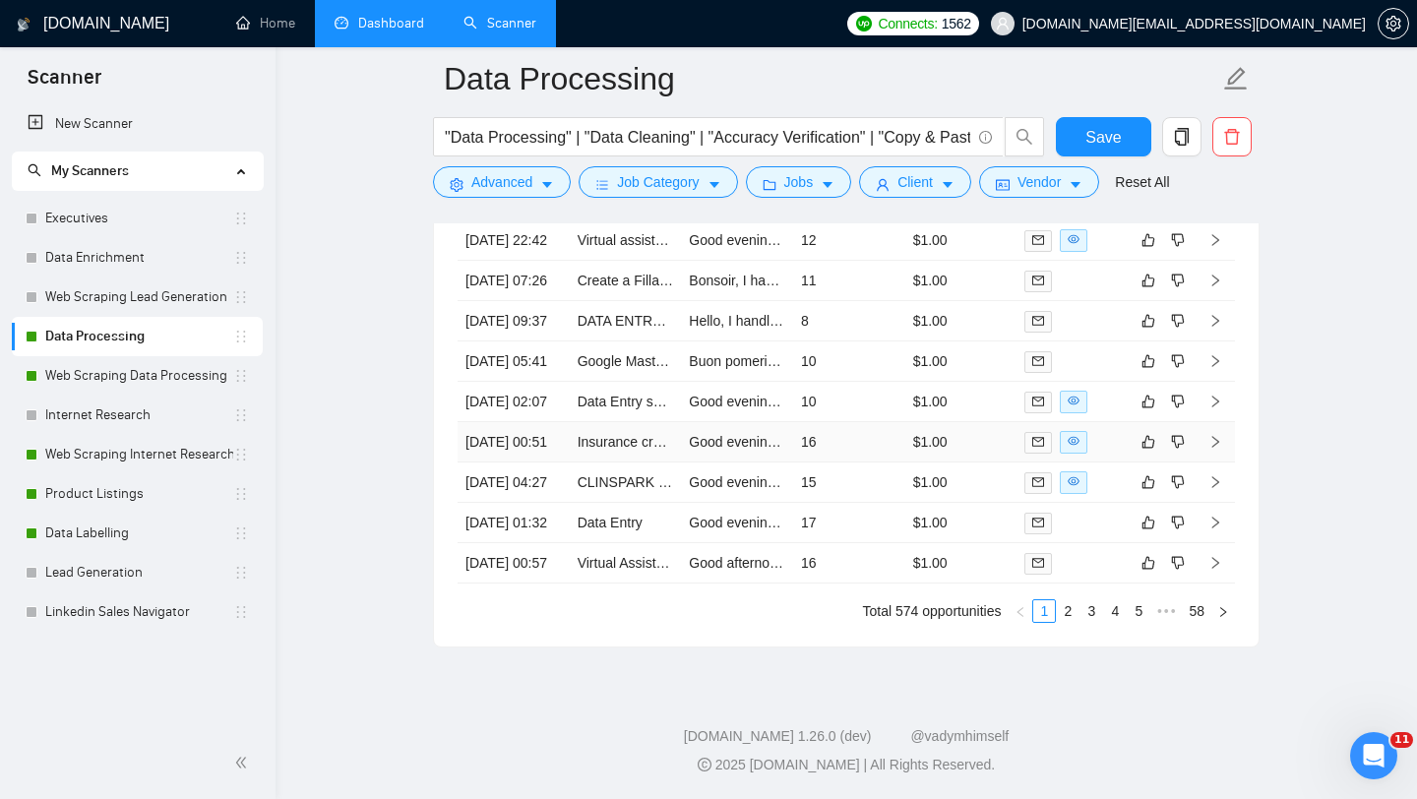
click at [622, 463] on td "Insurance credentialling updates" at bounding box center [626, 442] width 112 height 40
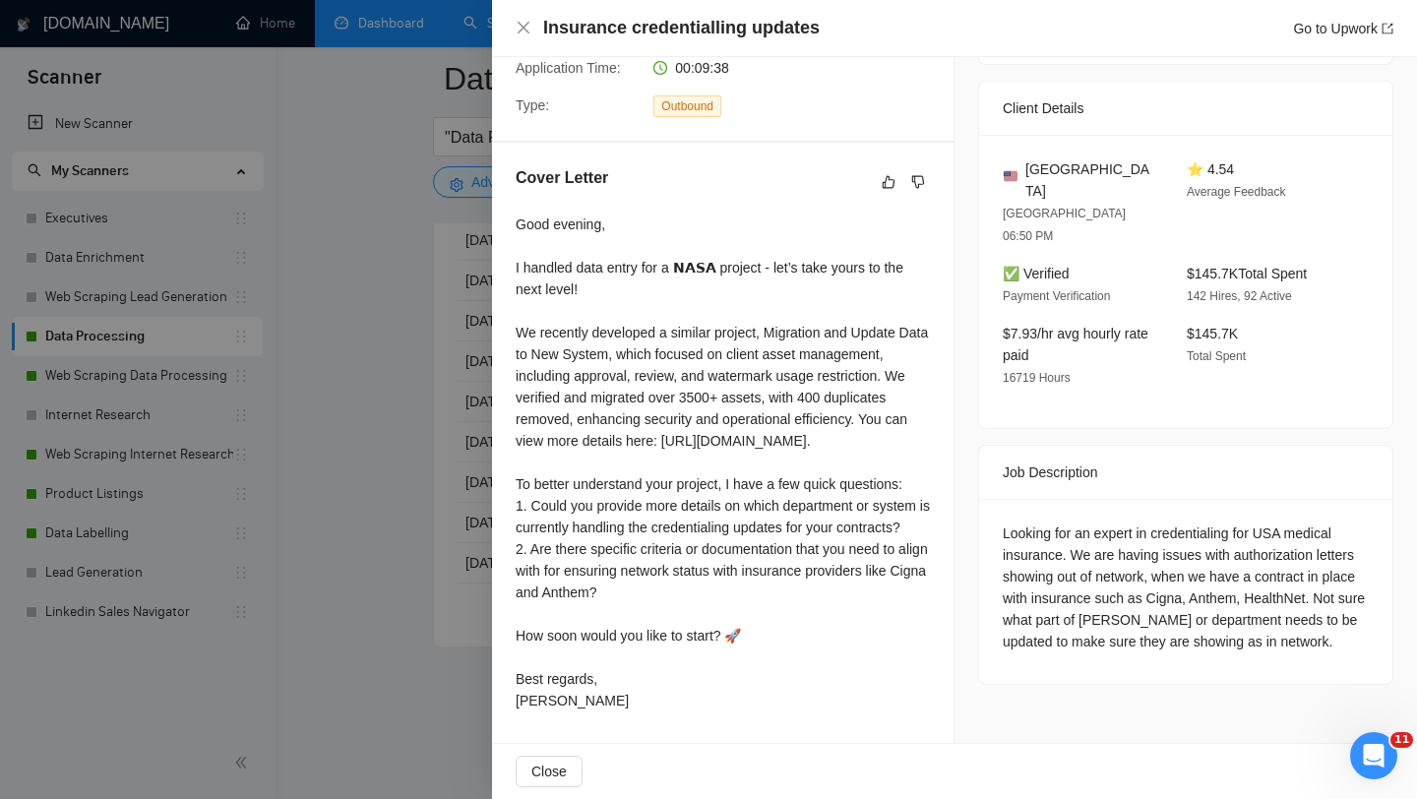
click at [399, 467] on div at bounding box center [708, 399] width 1417 height 799
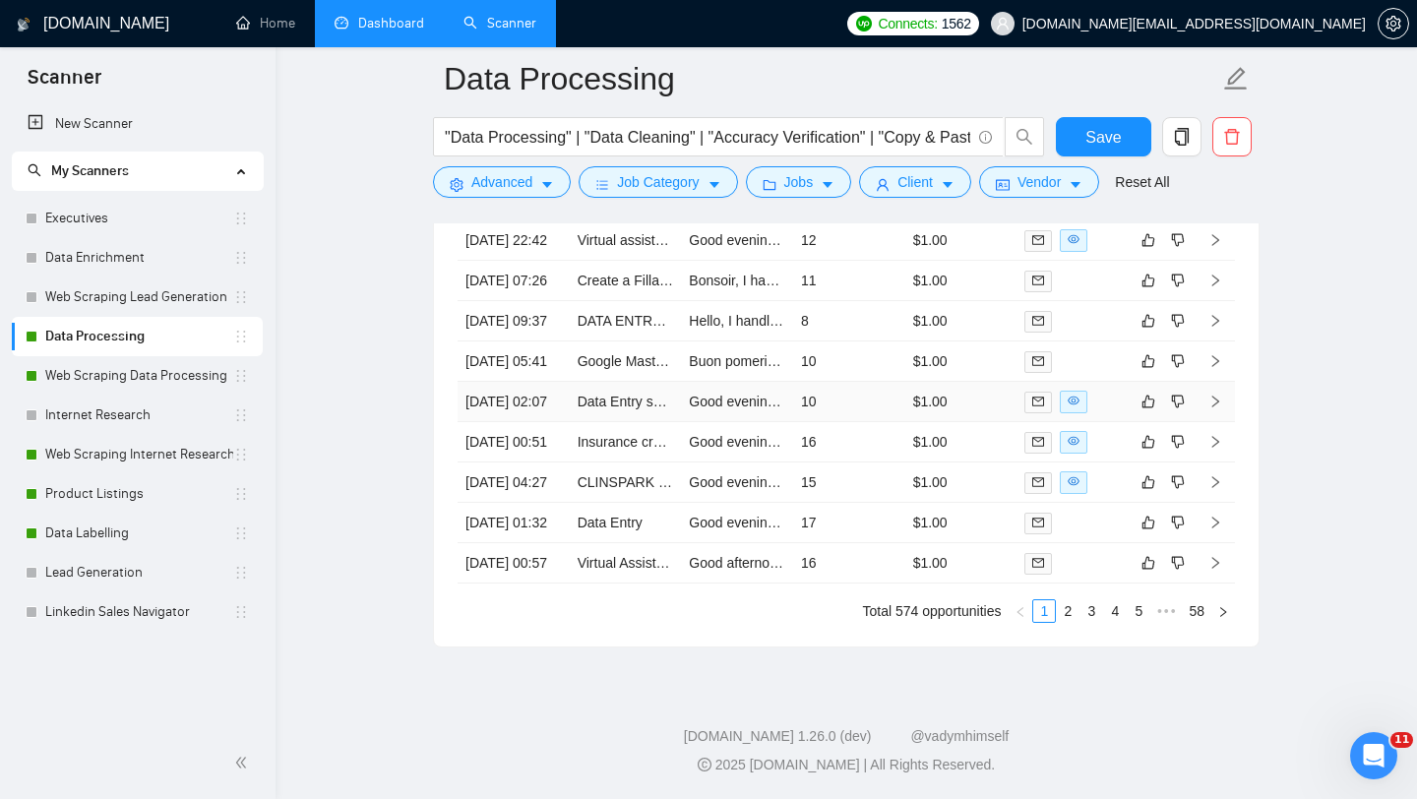
click at [634, 422] on td "Data Entry specialist needed - Data analysis/entry in the YouTube and Music Ind…" at bounding box center [626, 402] width 112 height 40
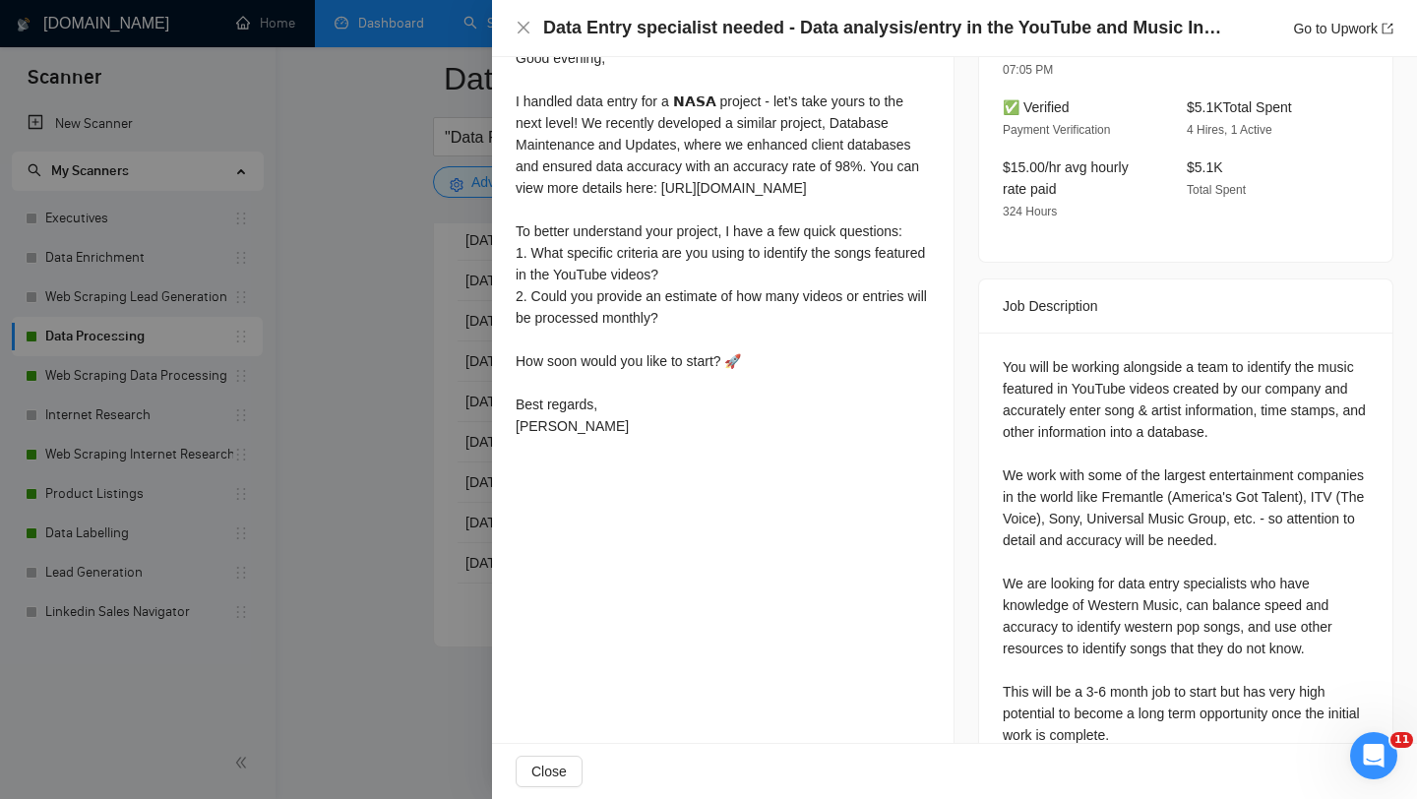
scroll to position [587, 0]
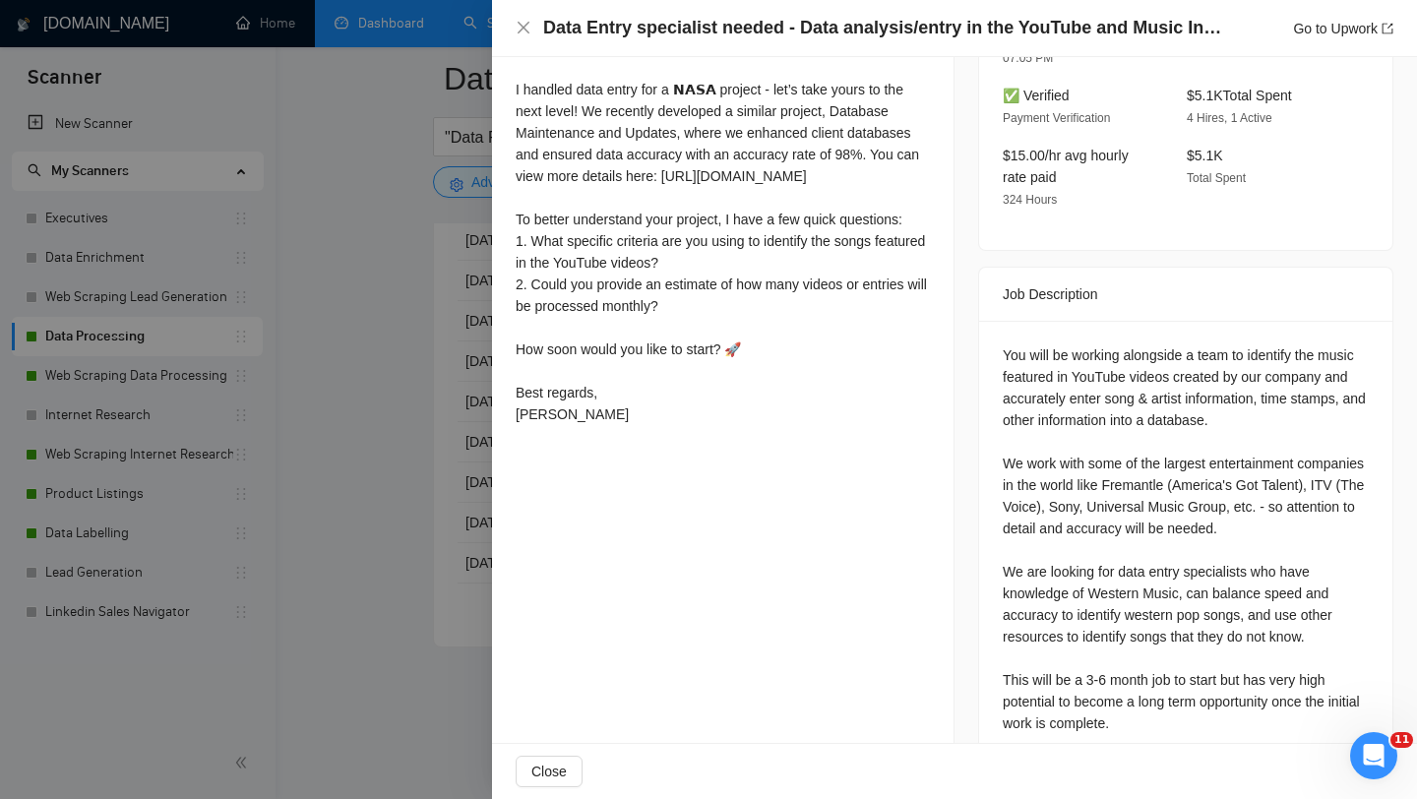
click at [352, 628] on div at bounding box center [708, 399] width 1417 height 799
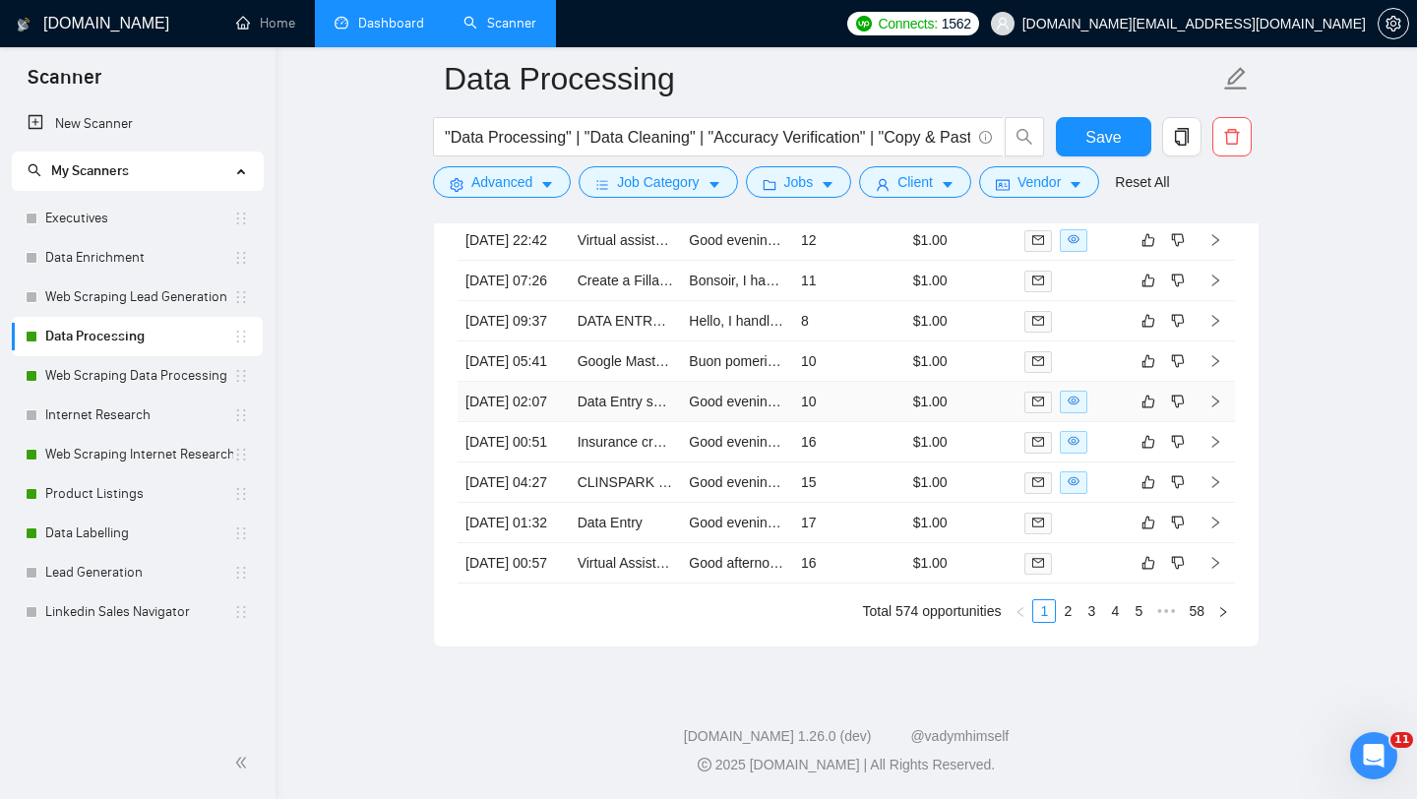
scroll to position [5029, 0]
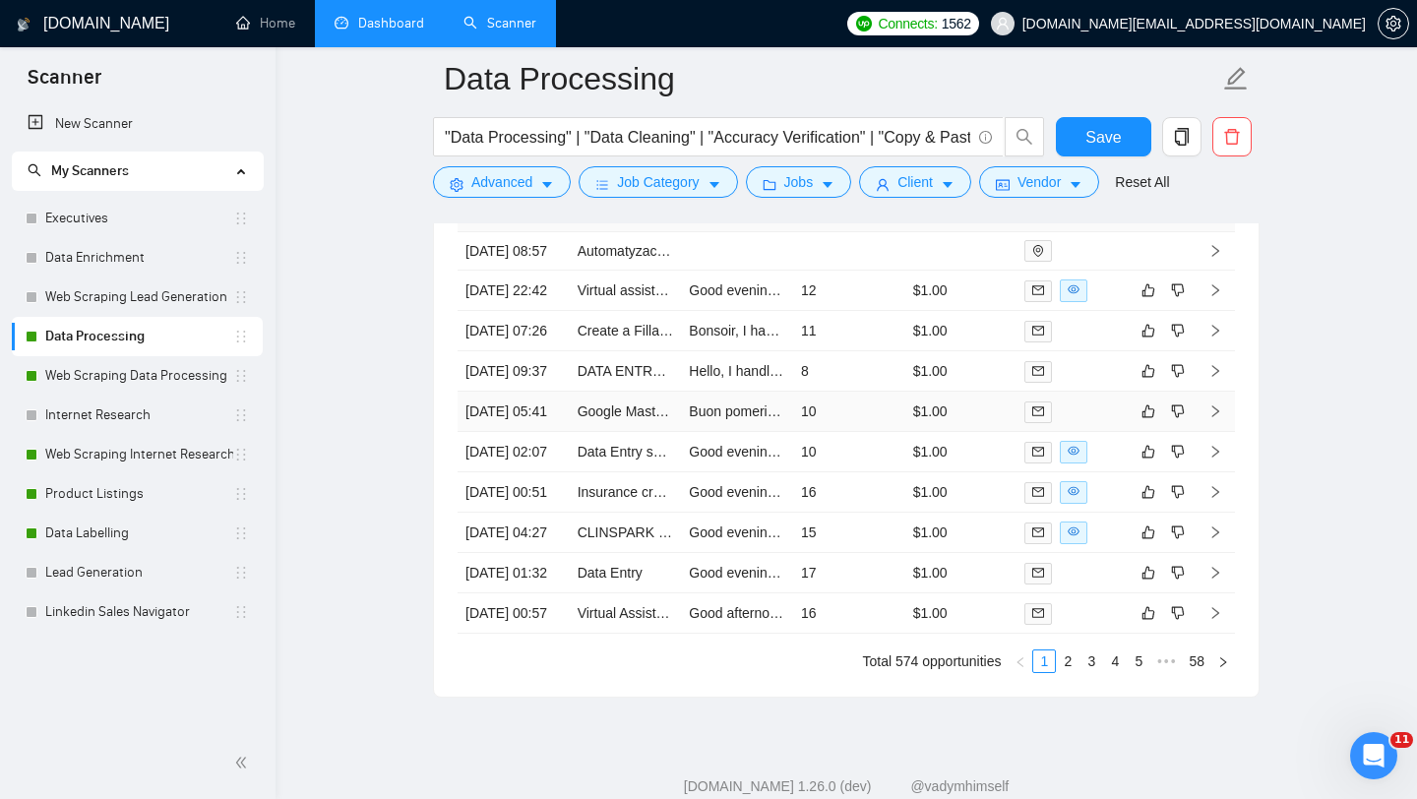
click at [632, 432] on td "Google Master Sheet that works two ways" at bounding box center [626, 412] width 112 height 40
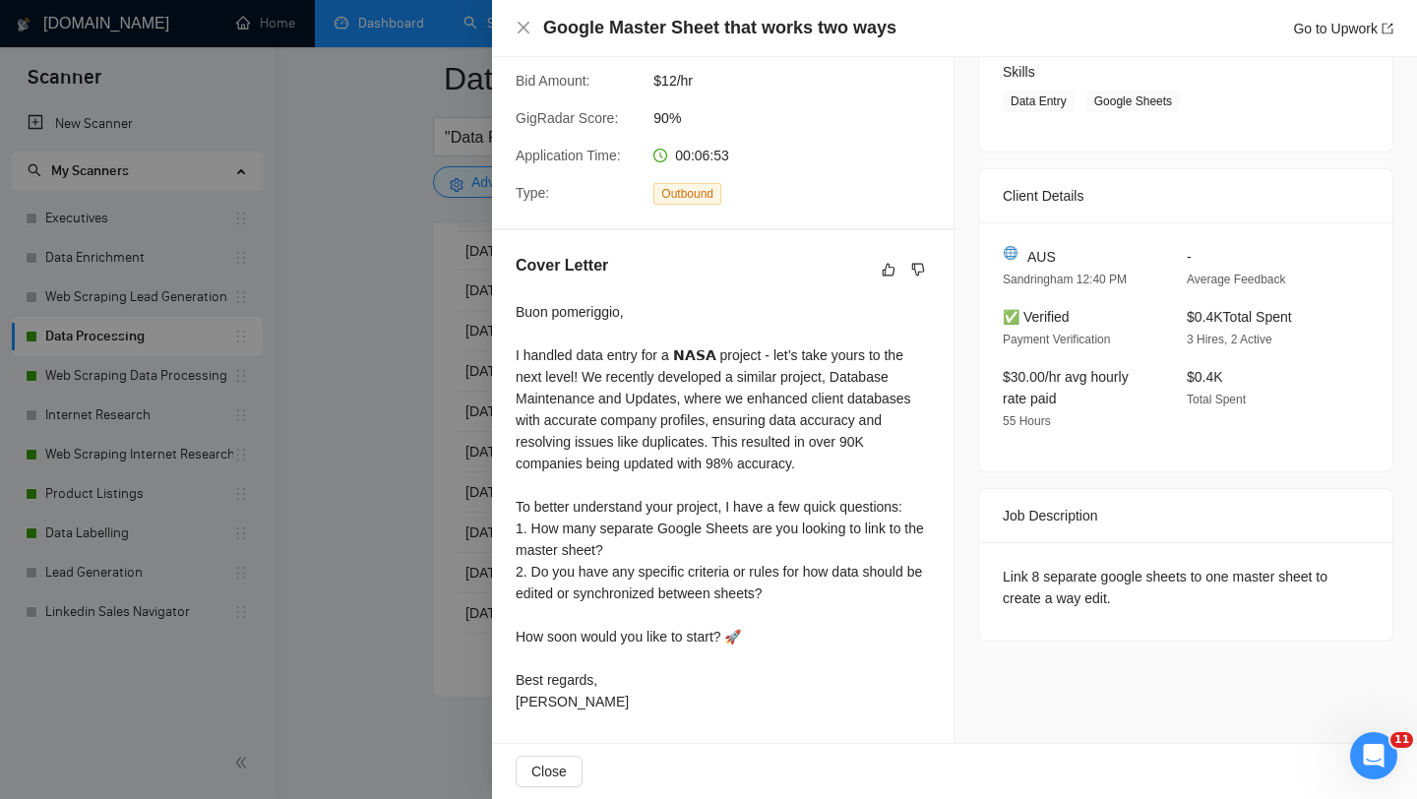
click at [353, 556] on div at bounding box center [708, 399] width 1417 height 799
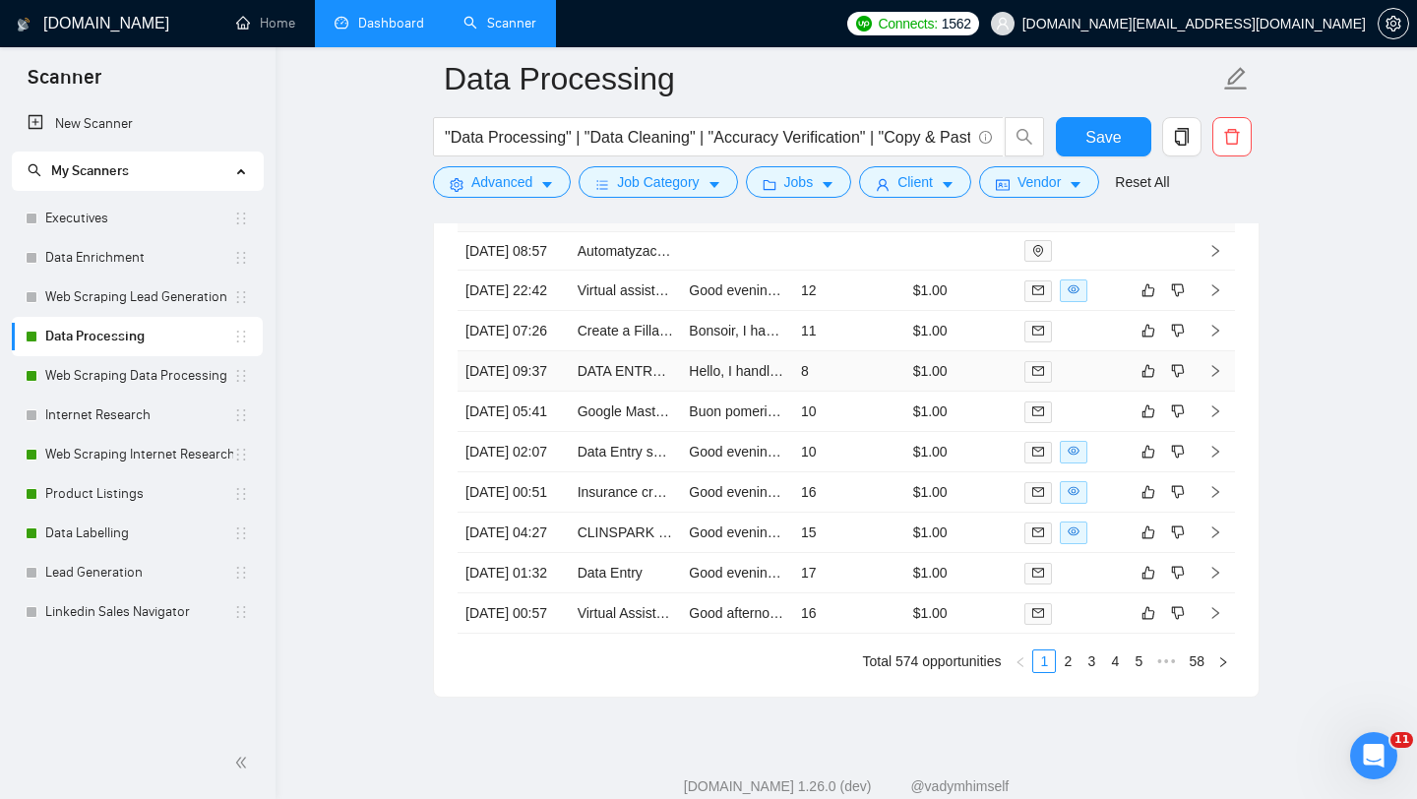
click at [629, 392] on td "DATA ENTRY - Copy and paste job (extremely urgent)" at bounding box center [626, 371] width 112 height 40
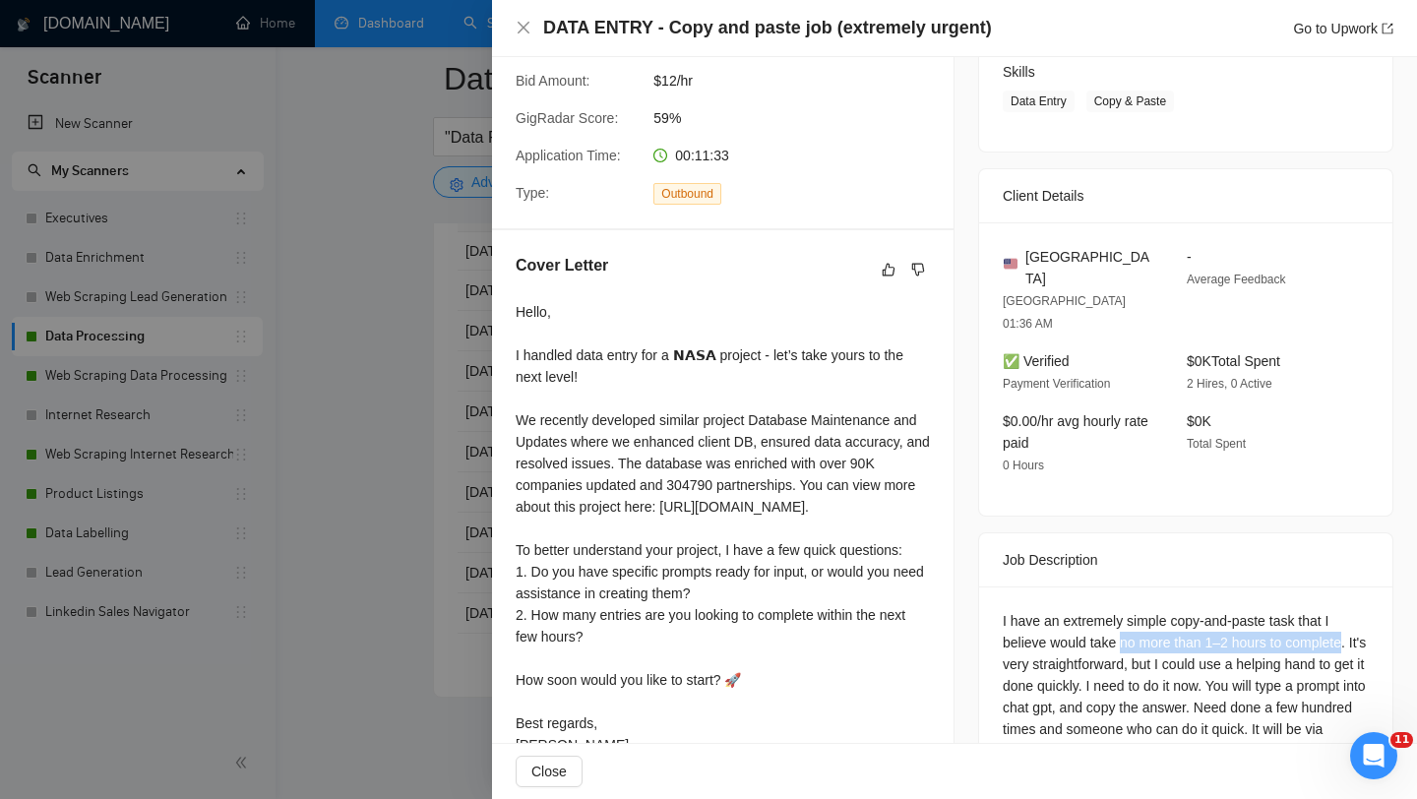
drag, startPoint x: 1124, startPoint y: 598, endPoint x: 1351, endPoint y: 596, distance: 227.3
click at [1351, 610] on div "I have an extremely simple copy-and-paste task that I believe would take no mor…" at bounding box center [1186, 707] width 366 height 195
copy div "no more than 1–2 hours to complete"
click at [402, 532] on div at bounding box center [708, 399] width 1417 height 799
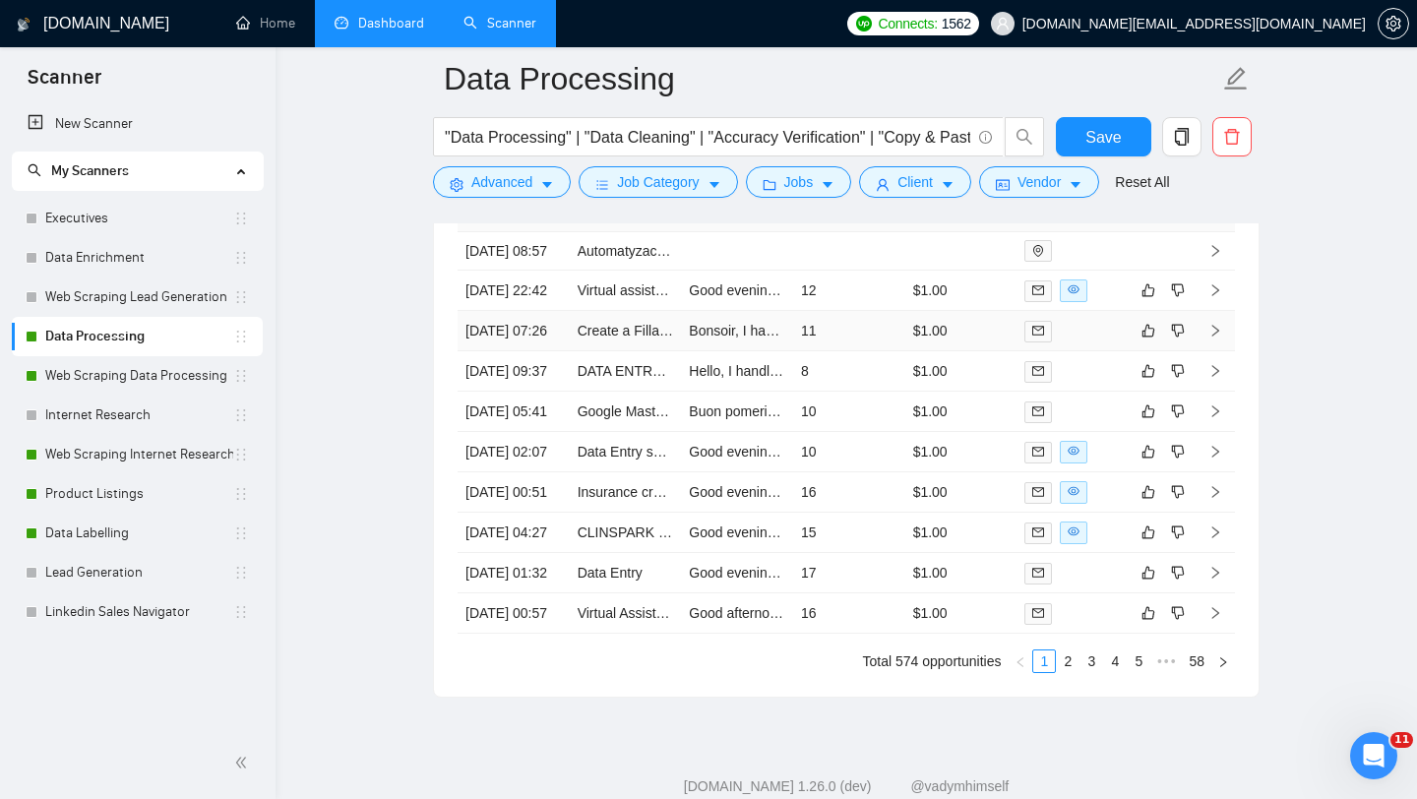
click at [623, 351] on td "Create a Fillable Excel Sheet for Sorting Names" at bounding box center [626, 331] width 112 height 40
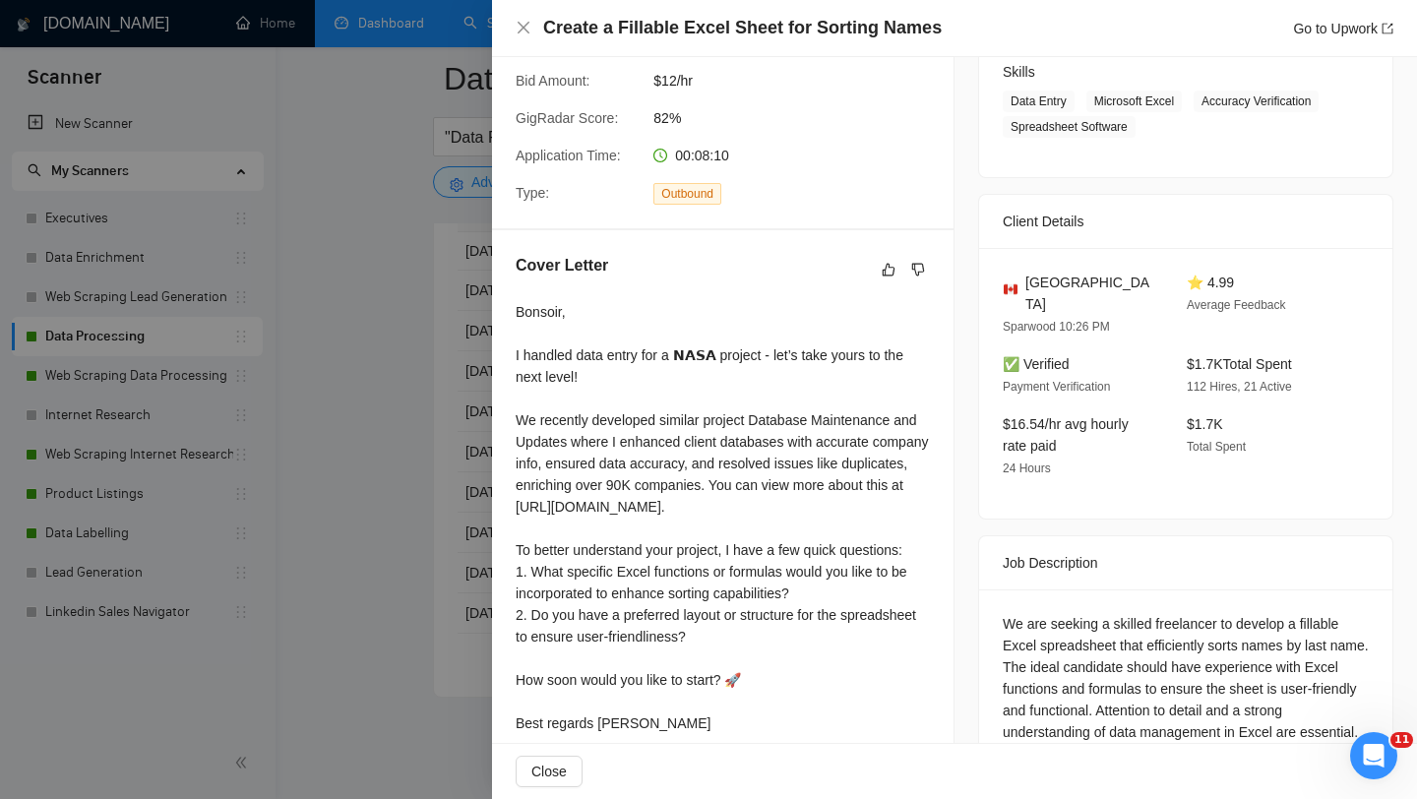
scroll to position [396, 0]
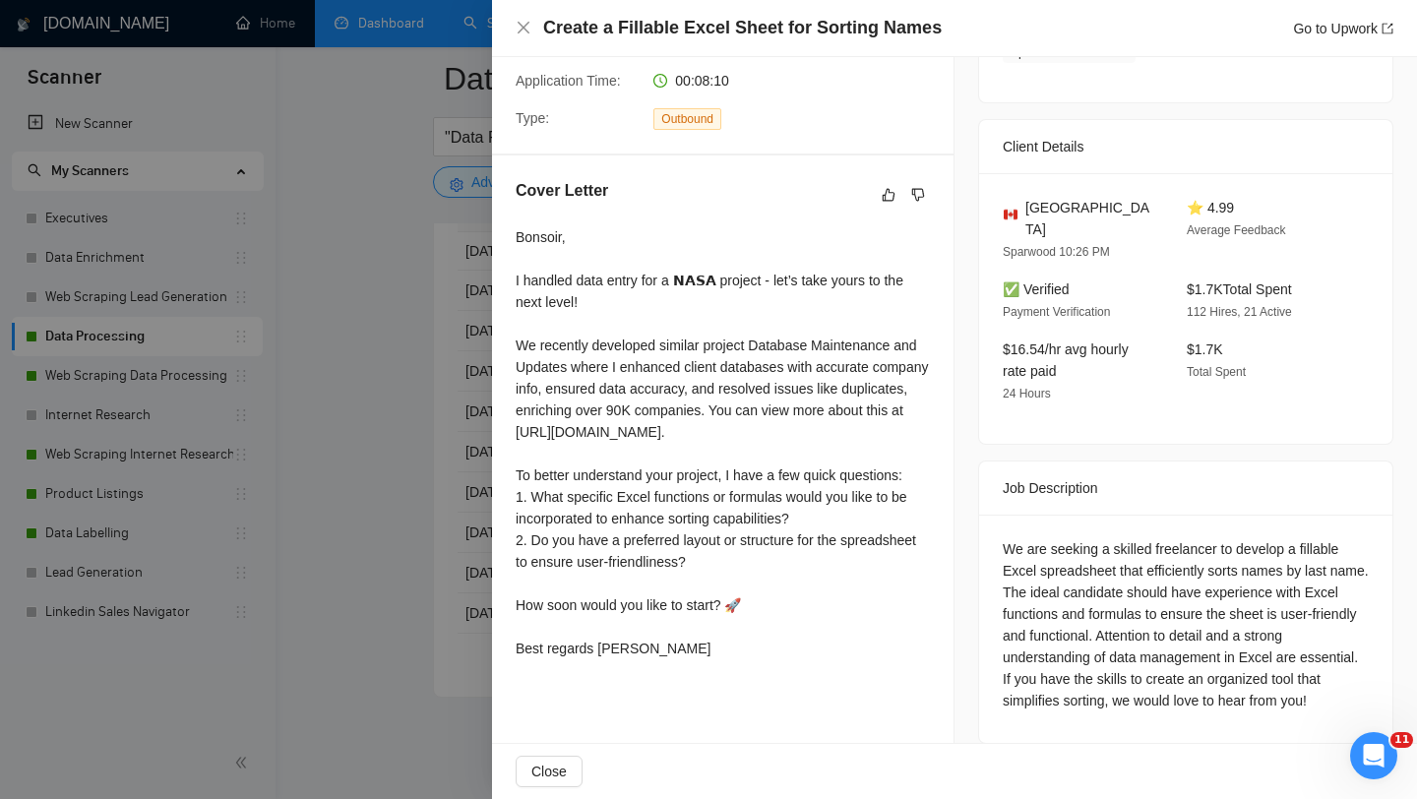
click at [378, 298] on div at bounding box center [708, 399] width 1417 height 799
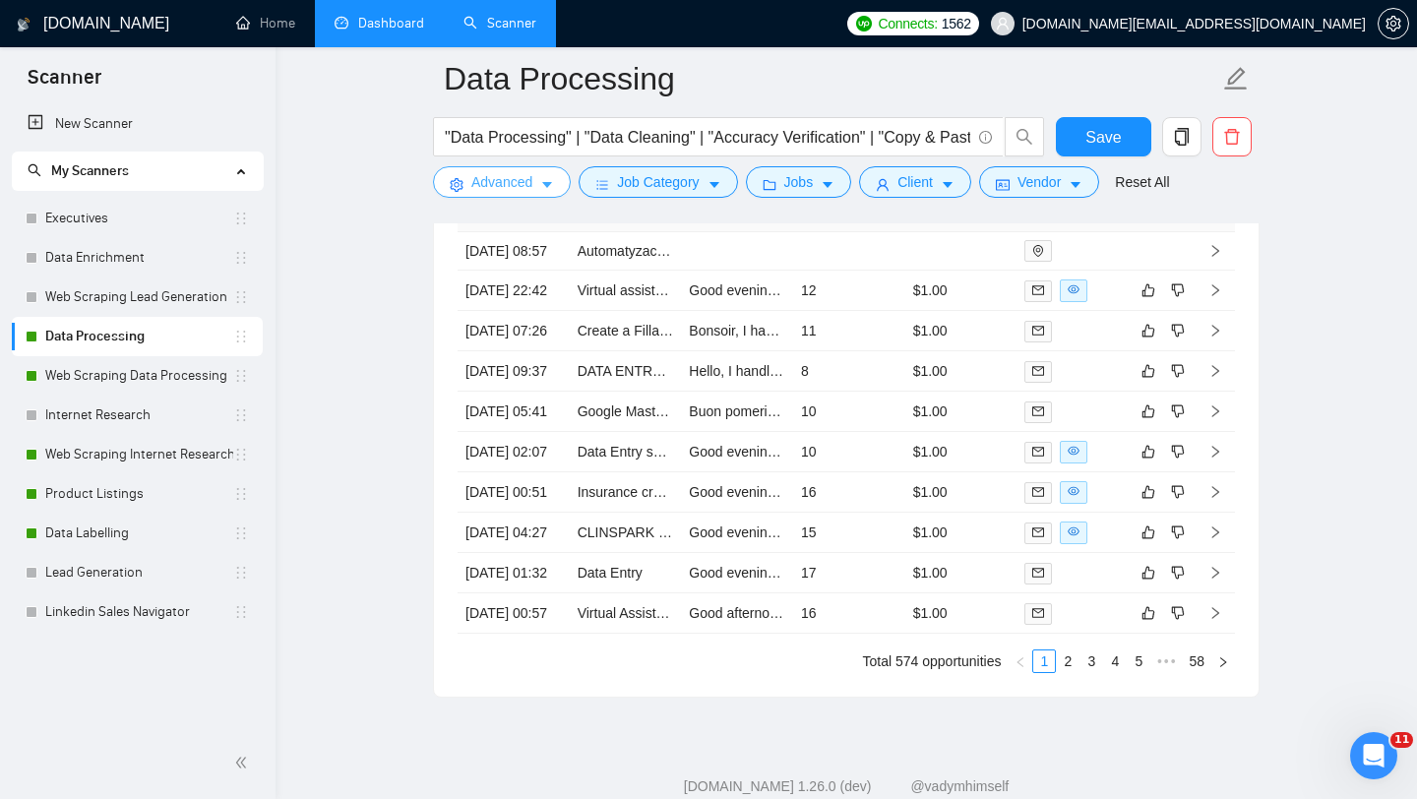
click at [472, 181] on span "Advanced" at bounding box center [501, 182] width 61 height 22
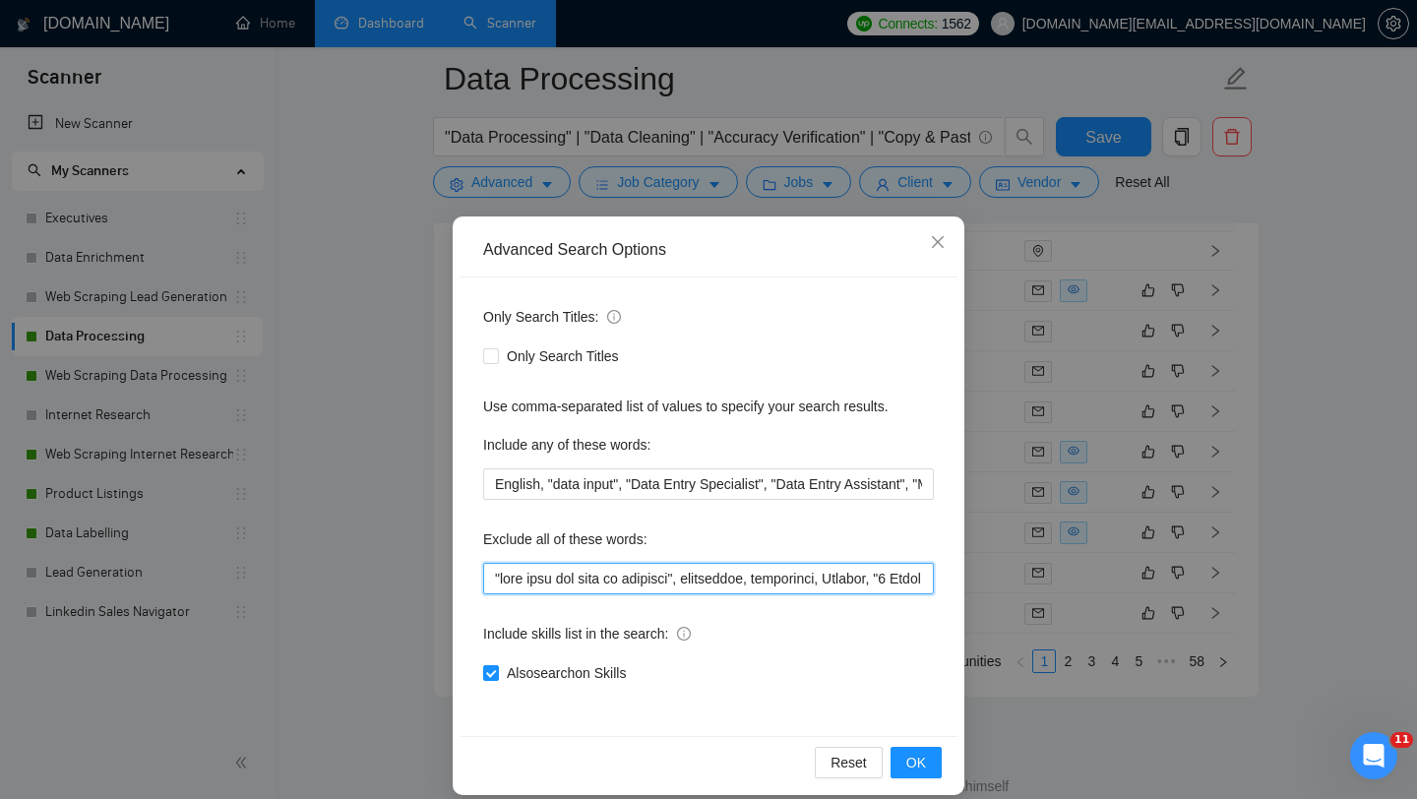
click at [490, 573] on input "text" at bounding box center [708, 578] width 451 height 31
paste input "no more than 1–2 hours to complete"
type input ""lo ipsu dolo 7–0 sitam co adipisci", "elit sedd eiu temp in utlabore", etdolor…"
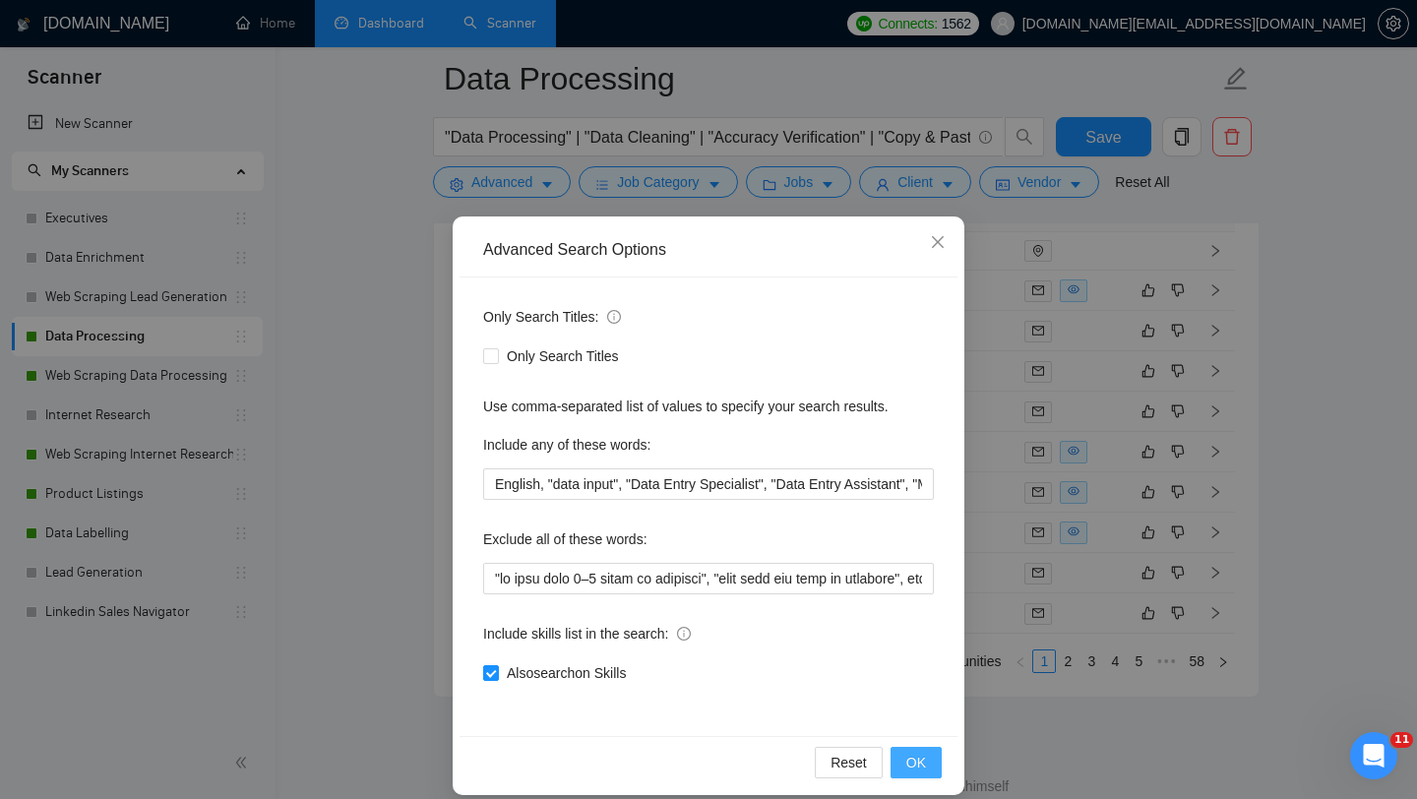
click at [891, 766] on button "OK" at bounding box center [916, 762] width 51 height 31
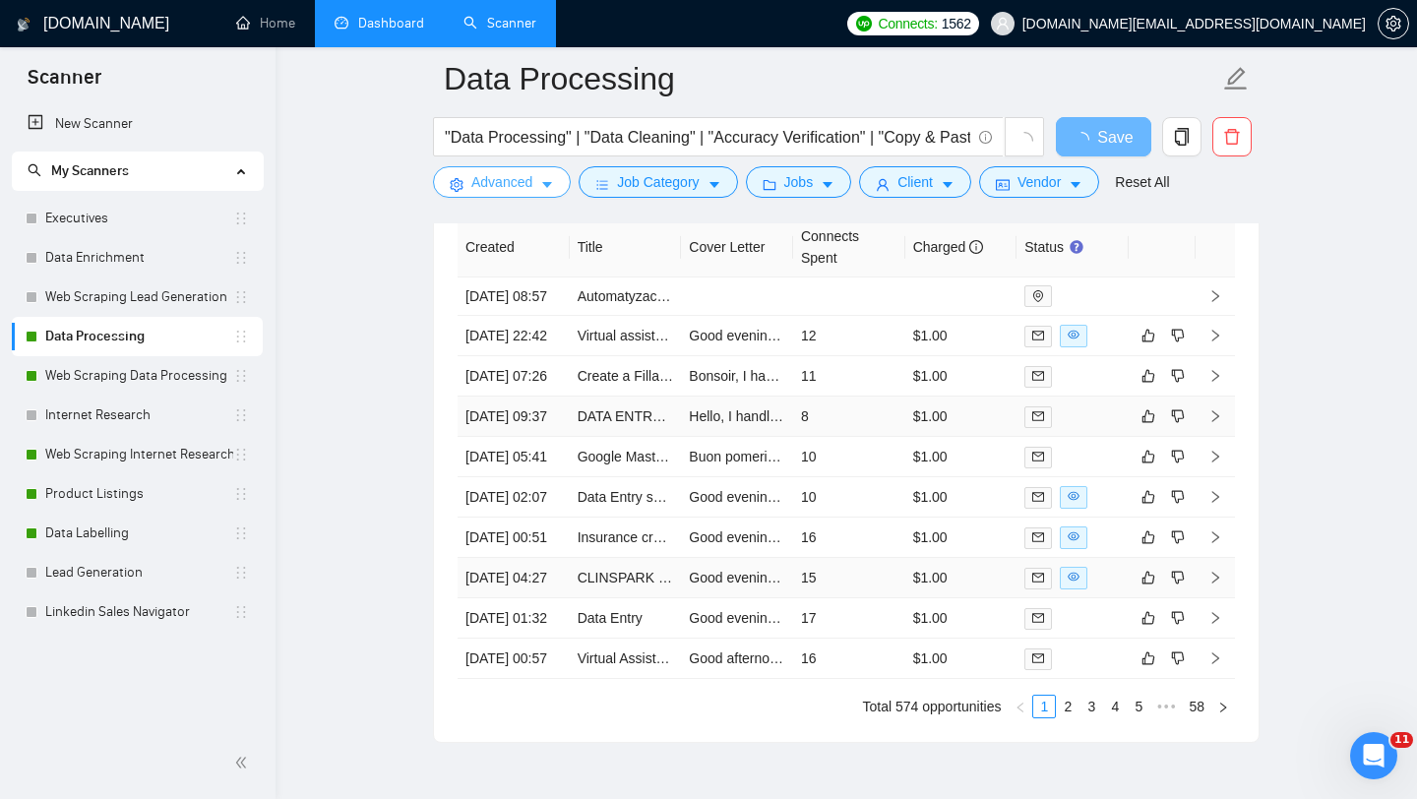
scroll to position [4786, 0]
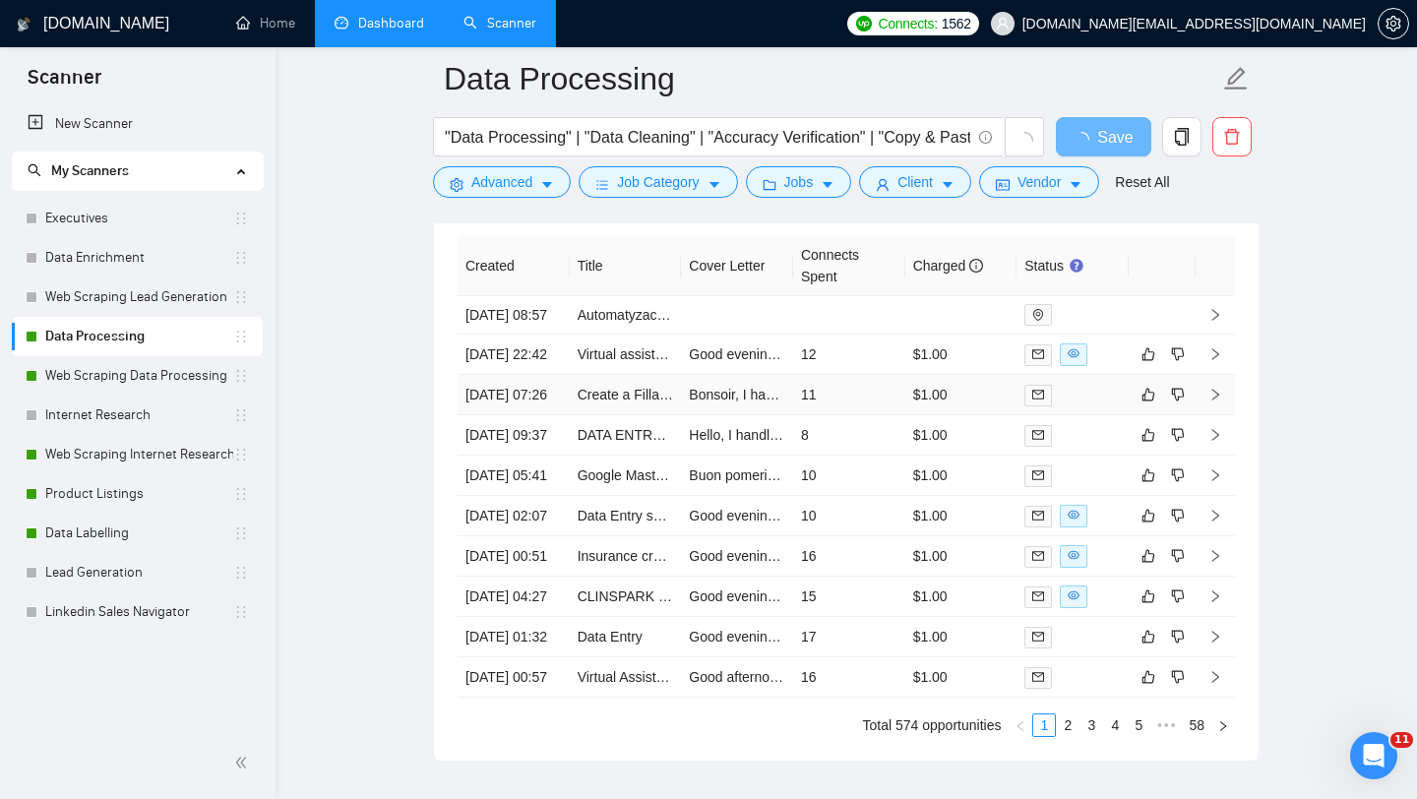
click at [625, 415] on td "Create a Fillable Excel Sheet for Sorting Names" at bounding box center [626, 395] width 112 height 40
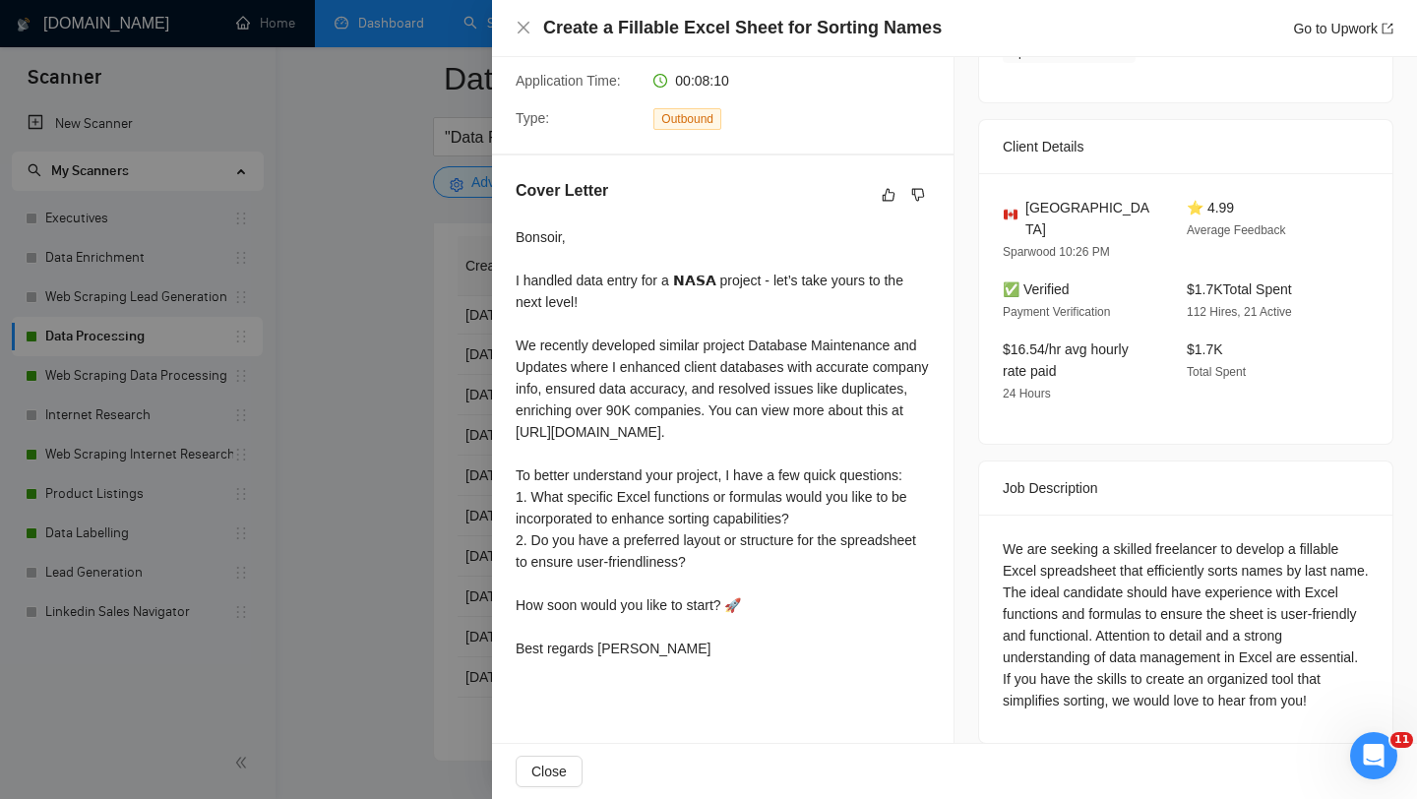
click at [422, 472] on div at bounding box center [708, 399] width 1417 height 799
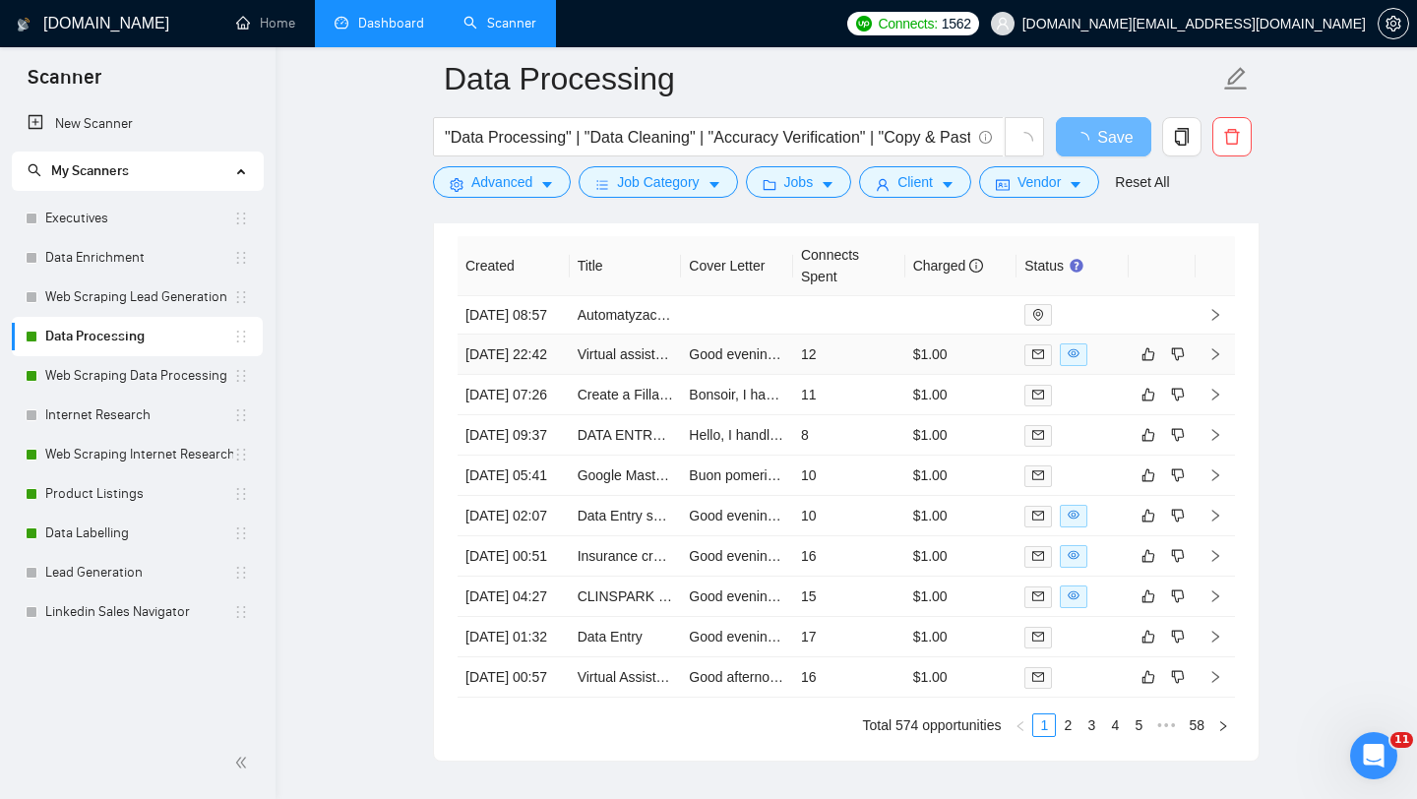
click at [626, 375] on td "Virtual assistant" at bounding box center [626, 355] width 112 height 40
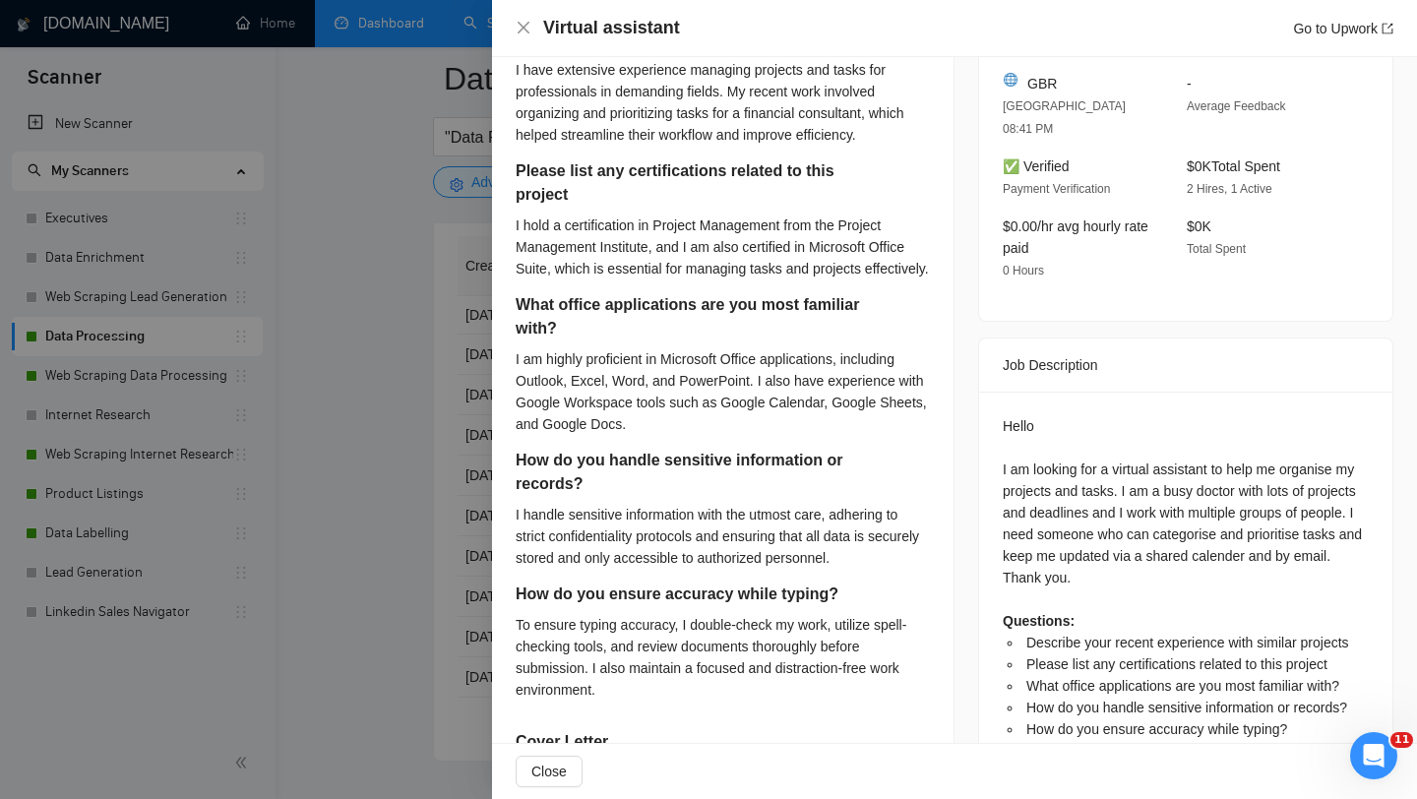
scroll to position [510, 0]
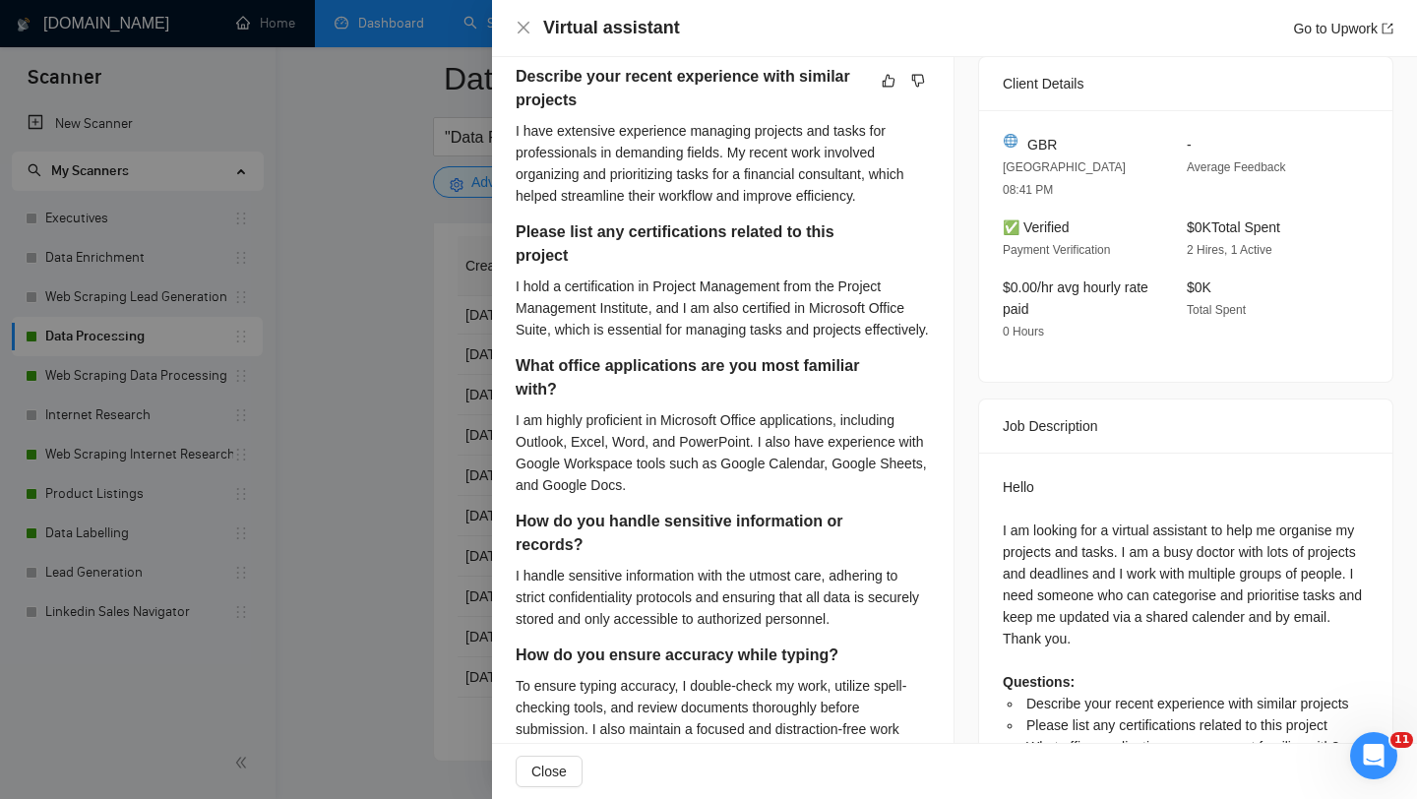
click at [483, 407] on div at bounding box center [708, 399] width 1417 height 799
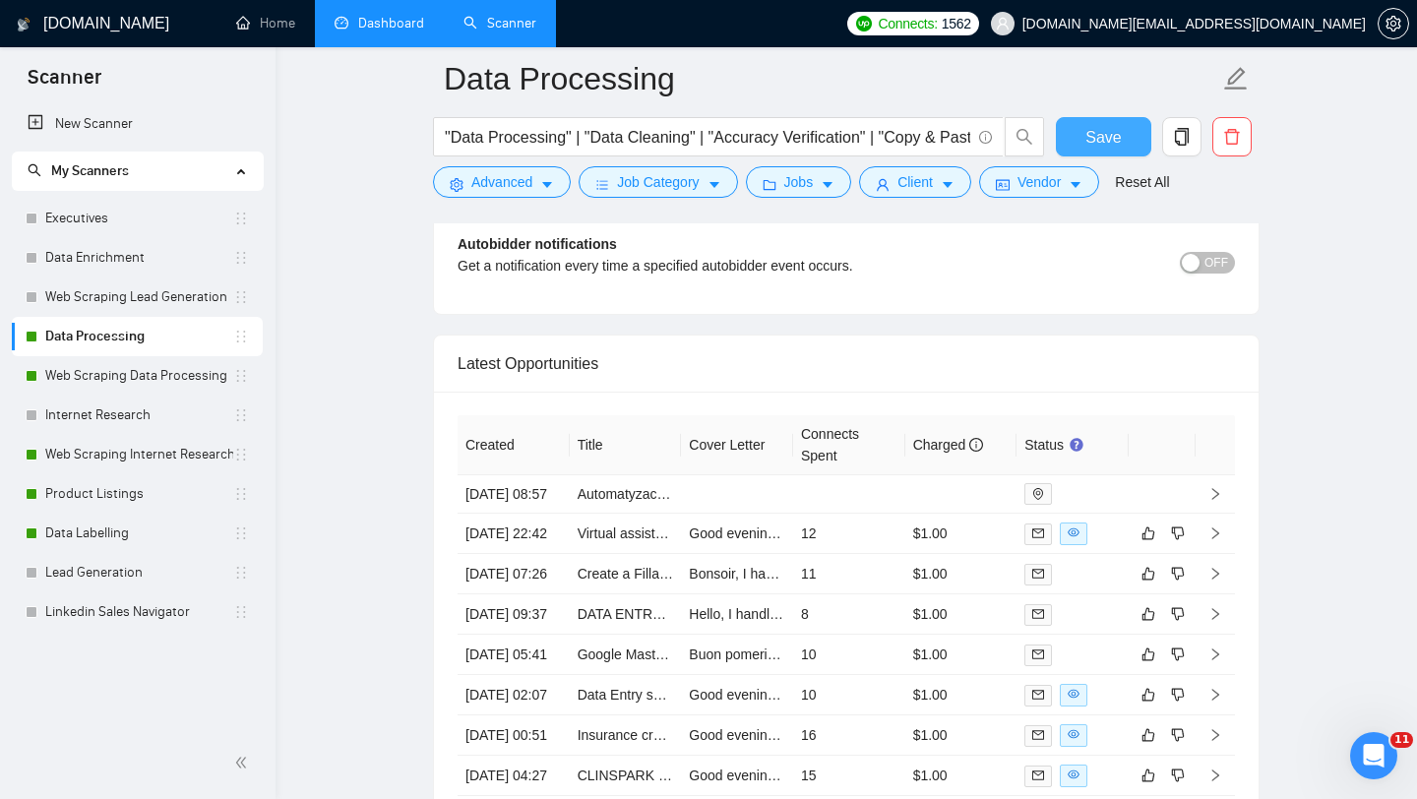
click at [1087, 141] on span "Save" at bounding box center [1102, 137] width 35 height 25
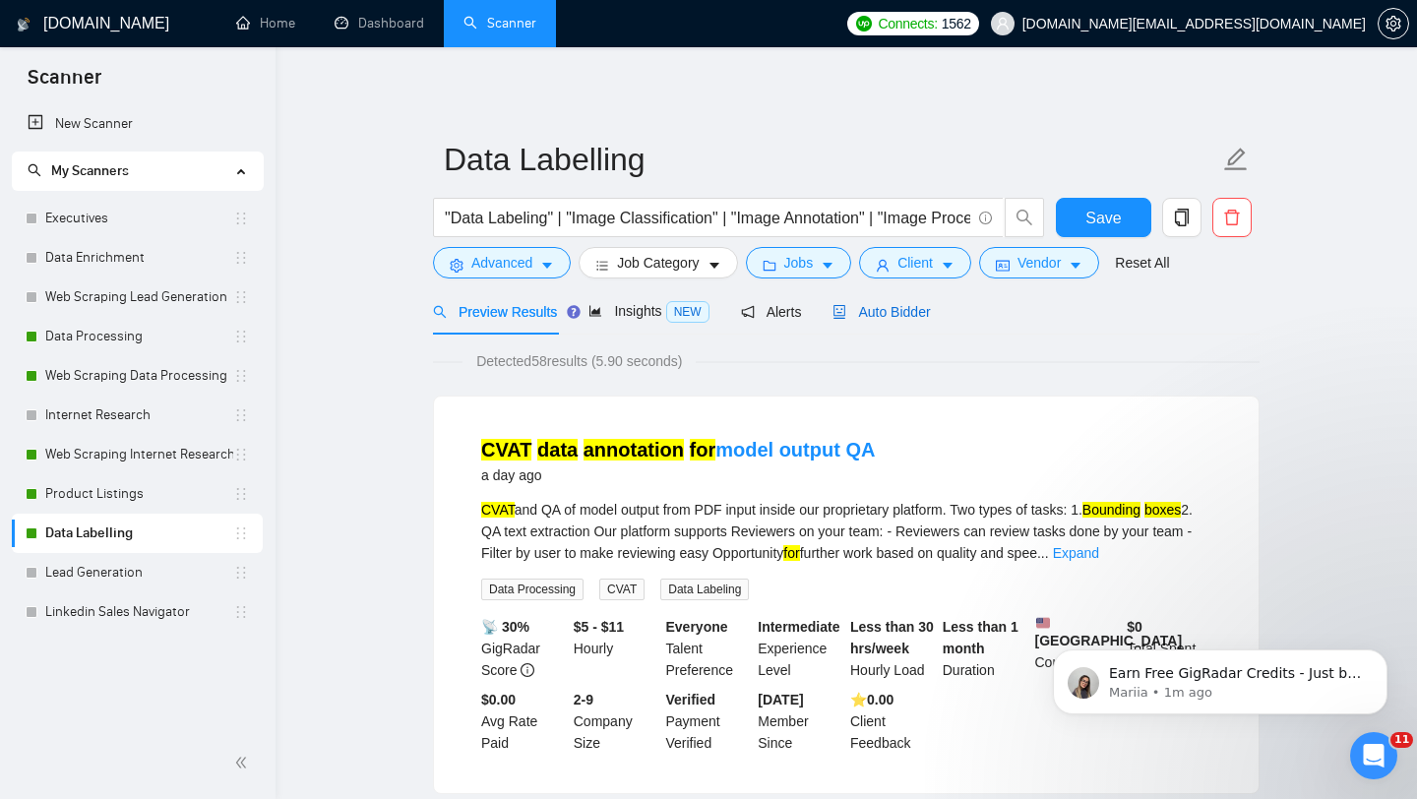
click at [851, 321] on div "Auto Bidder" at bounding box center [881, 312] width 97 height 22
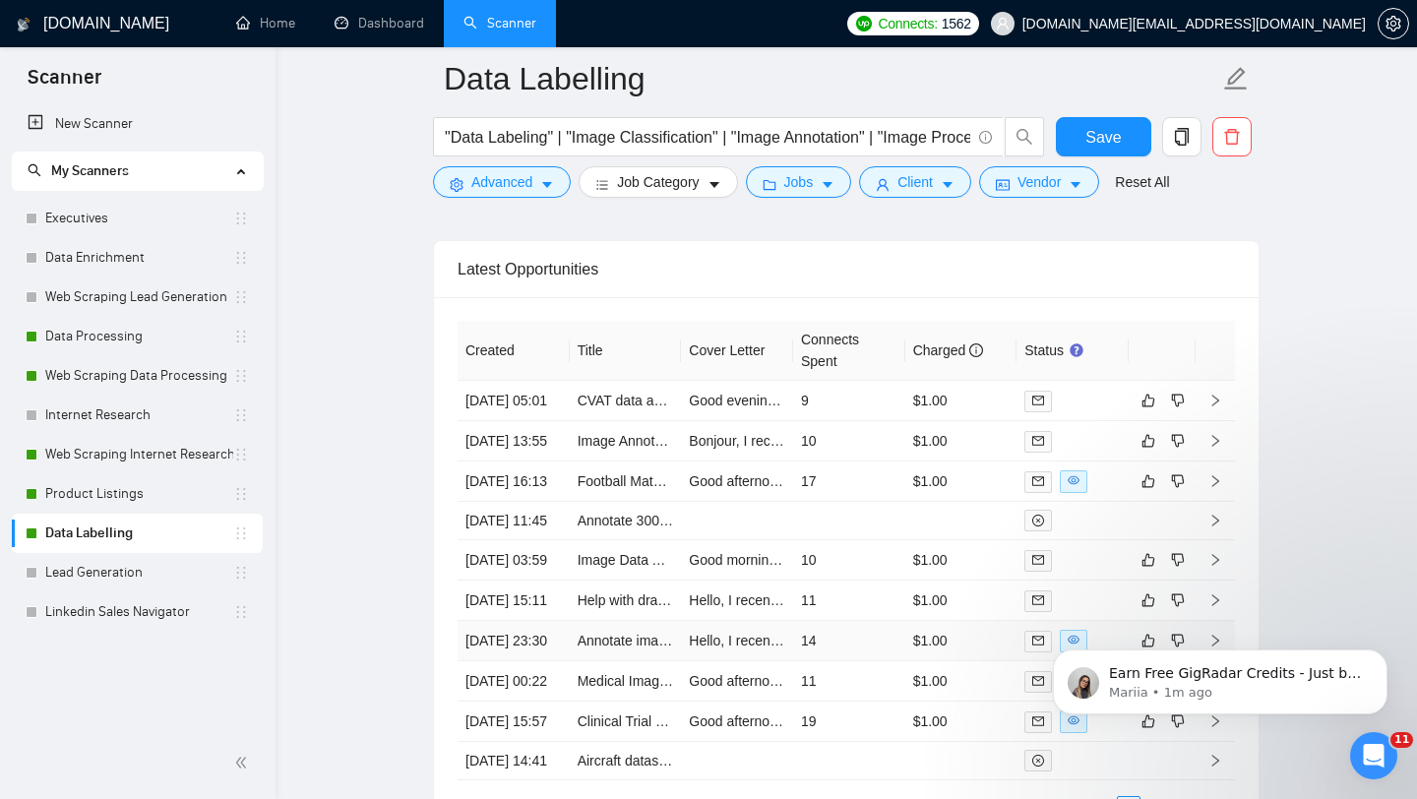
scroll to position [4850, 0]
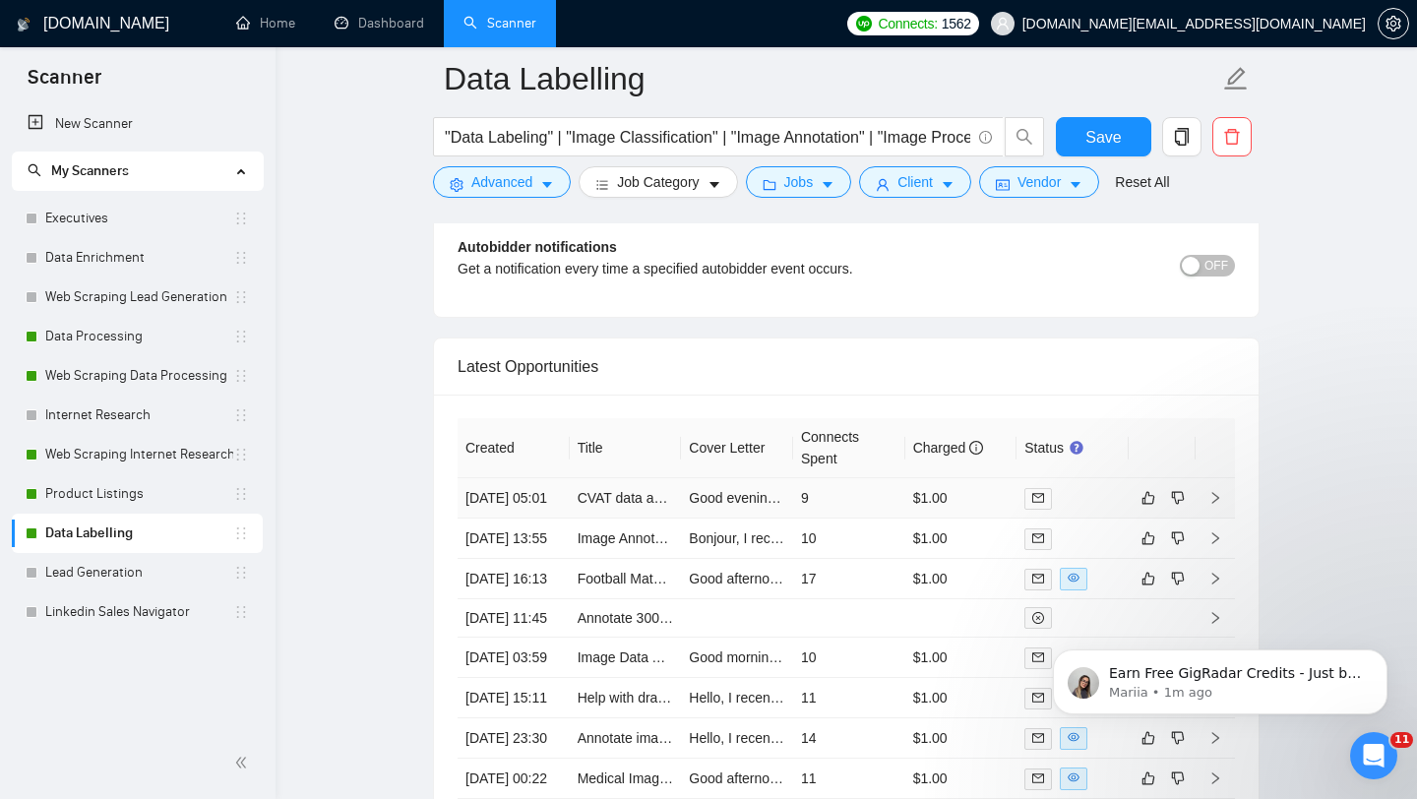
click at [681, 519] on td "Good evening, I recently developed a project titled "Enhancing Road Safety Thro…" at bounding box center [737, 498] width 112 height 40
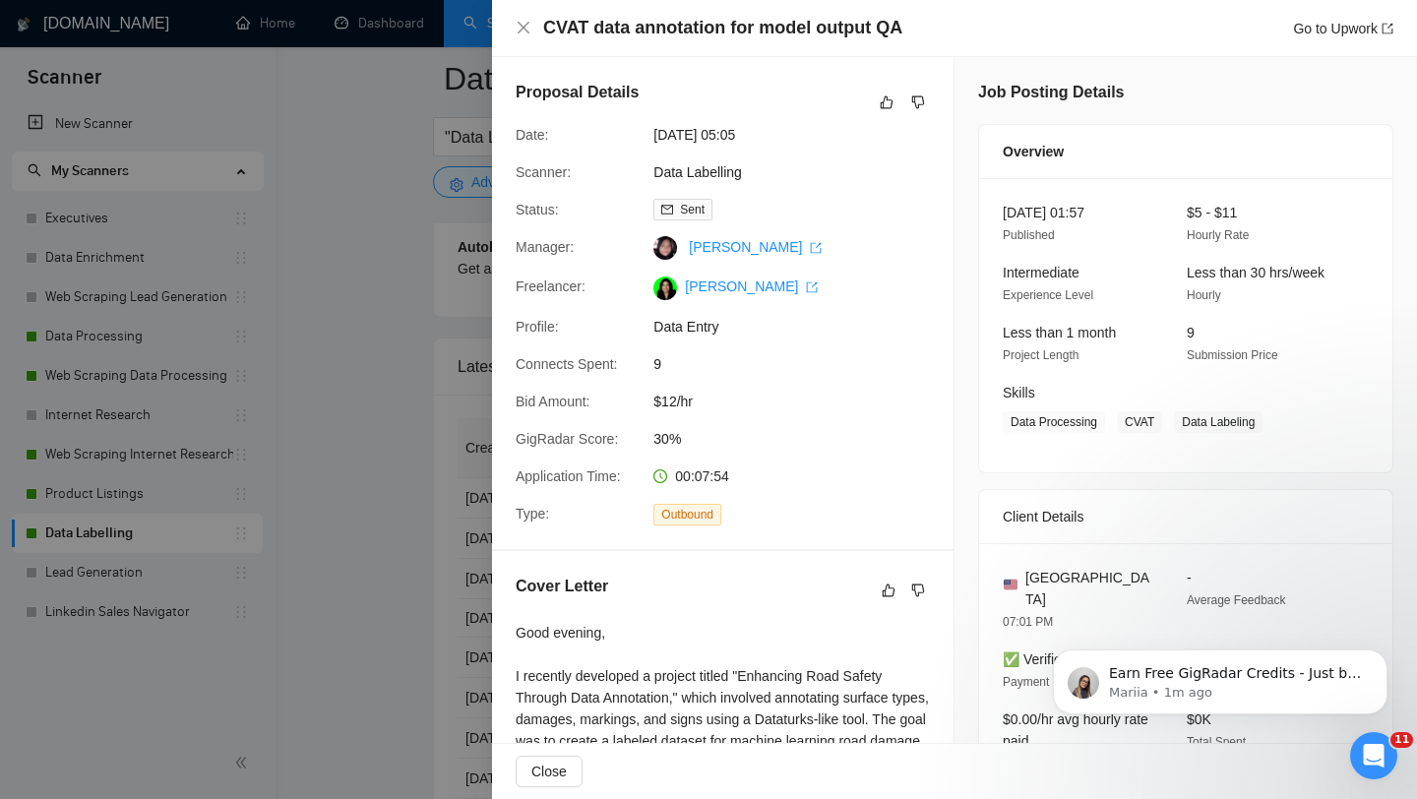
scroll to position [435, 0]
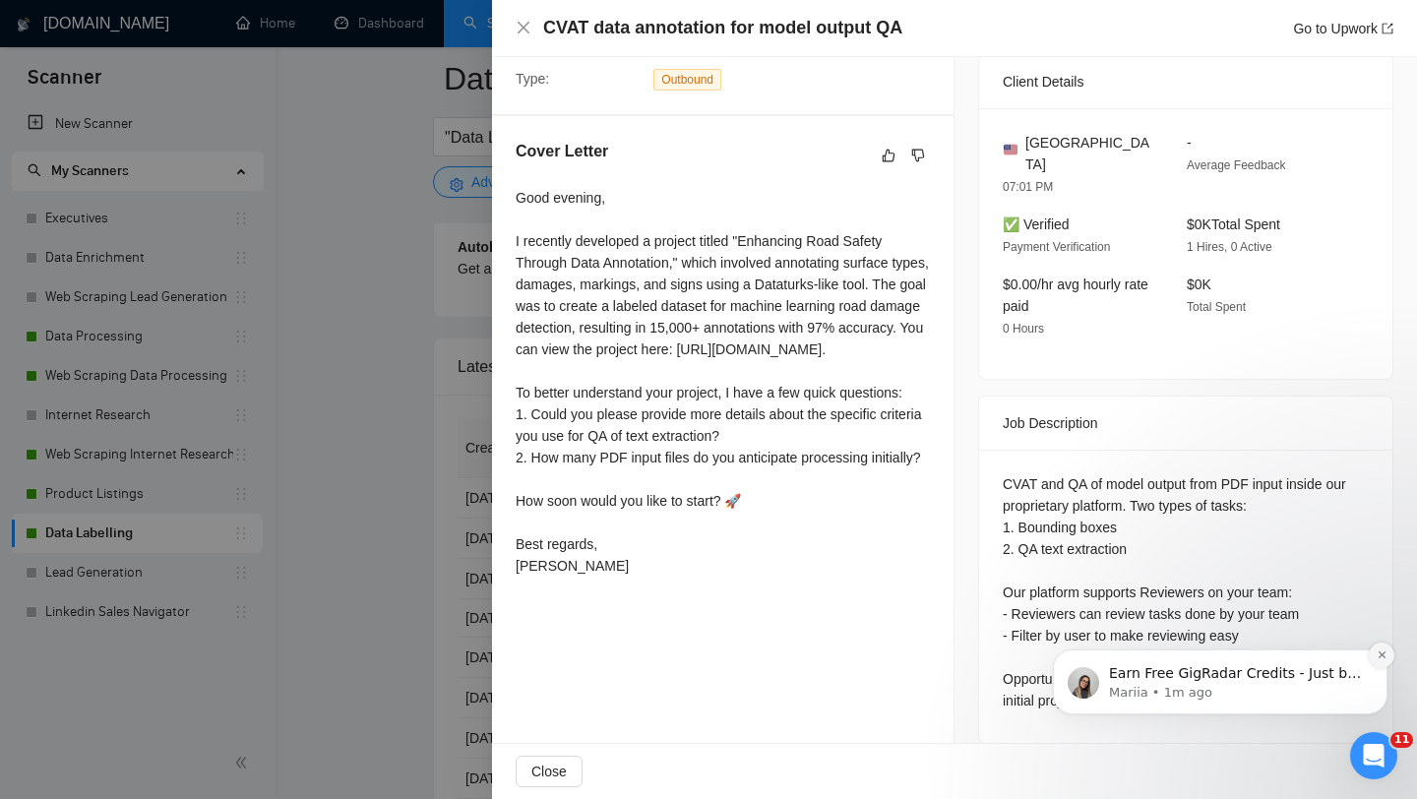
click at [1379, 656] on icon "Dismiss notification" at bounding box center [1381, 654] width 7 height 7
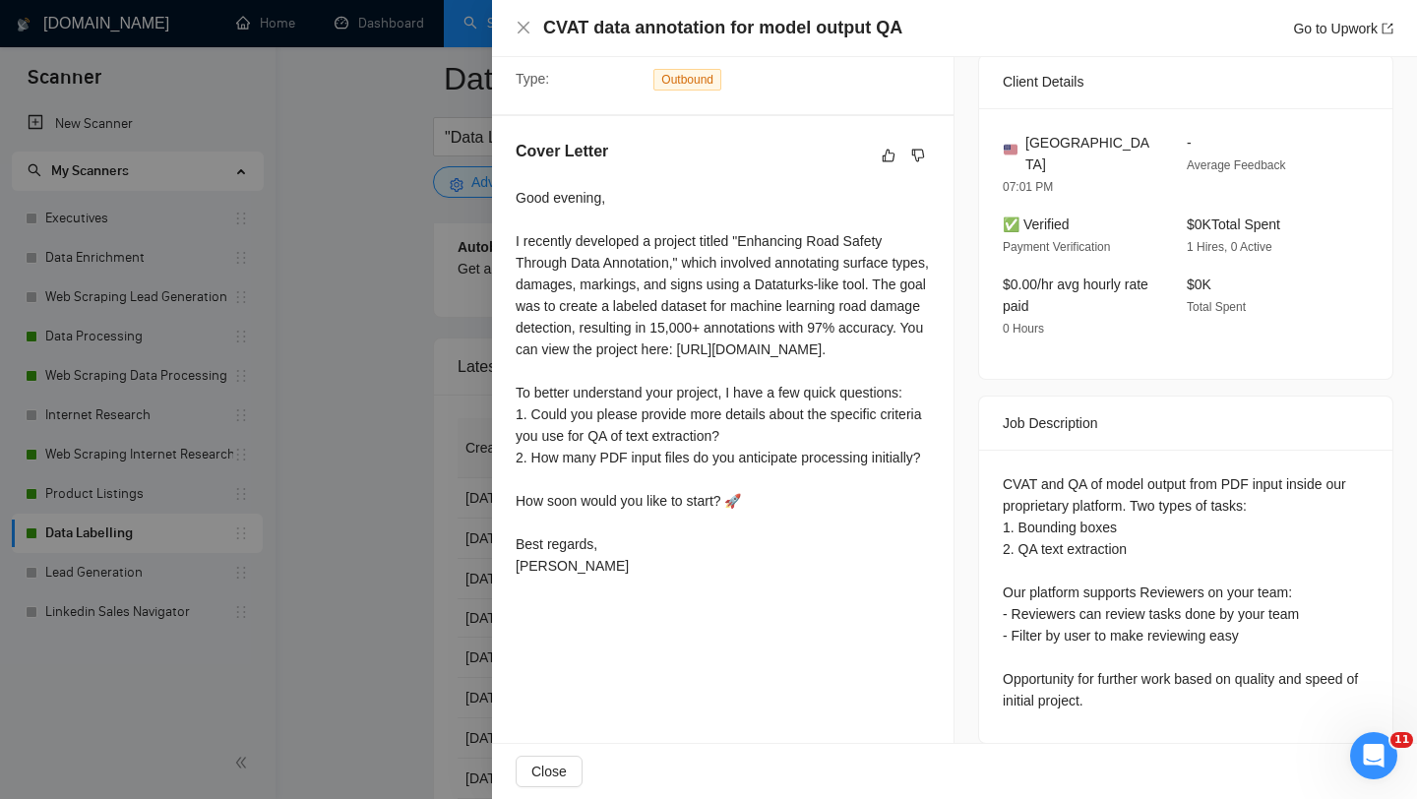
click at [278, 273] on div at bounding box center [708, 399] width 1417 height 799
